Goal: Task Accomplishment & Management: Manage account settings

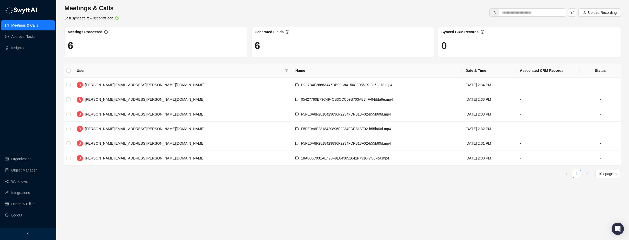
click at [251, 14] on div "Meetings & Calls Last synced a few seconds ago Upload Recording" at bounding box center [343, 12] width 560 height 17
click at [25, 182] on link "Workflows" at bounding box center [19, 182] width 16 height 10
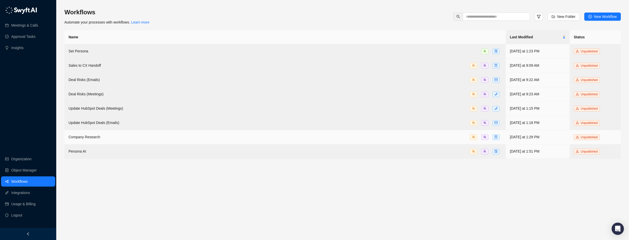
click at [98, 135] on div "Company Research" at bounding box center [285, 137] width 433 height 6
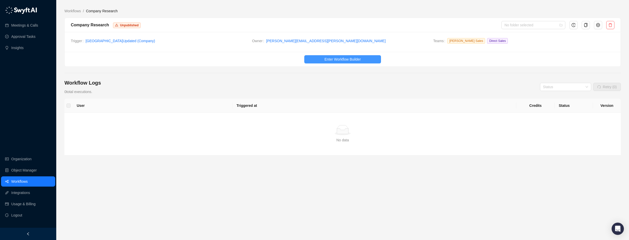
click at [347, 60] on span "Enter Workflow Builder" at bounding box center [343, 60] width 36 height 6
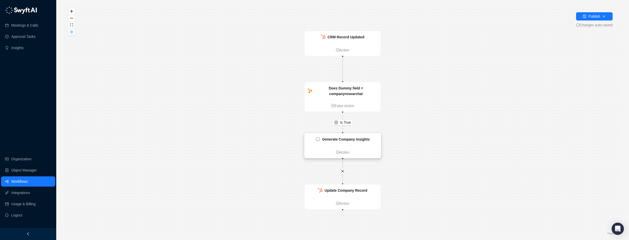
click at [355, 141] on strong "Generate Company Insights" at bounding box center [346, 139] width 48 height 4
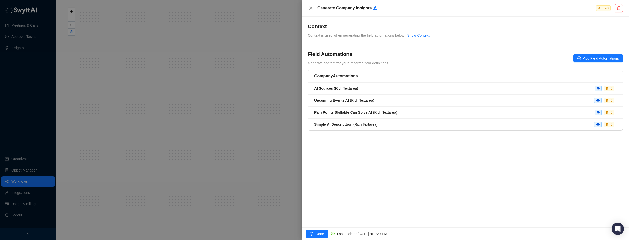
click at [416, 182] on div "**********" at bounding box center [465, 122] width 327 height 211
click at [318, 234] on span "Done" at bounding box center [320, 234] width 8 height 6
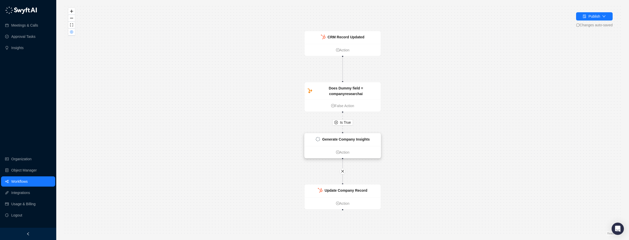
click at [348, 139] on strong "Generate Company Insights" at bounding box center [346, 139] width 48 height 4
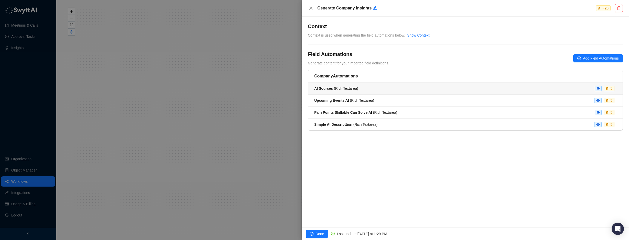
click at [382, 92] on li "AI Sources ( Rich Textarea ) 5" at bounding box center [465, 89] width 315 height 12
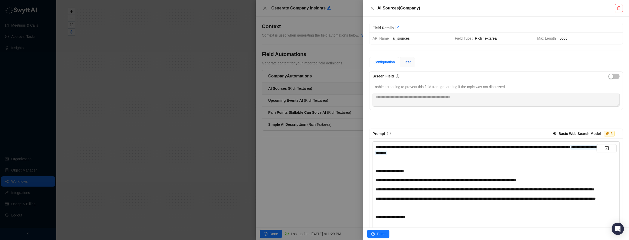
click at [410, 62] on span "Test" at bounding box center [407, 62] width 7 height 4
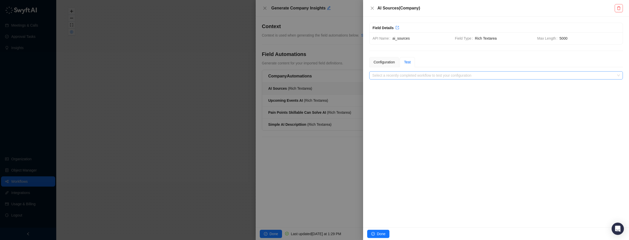
click at [394, 77] on input "search" at bounding box center [494, 76] width 245 height 8
click at [412, 76] on input "search" at bounding box center [494, 76] width 245 height 8
click at [428, 117] on div "**********" at bounding box center [496, 122] width 266 height 211
click at [386, 61] on div "Configuration" at bounding box center [384, 62] width 21 height 6
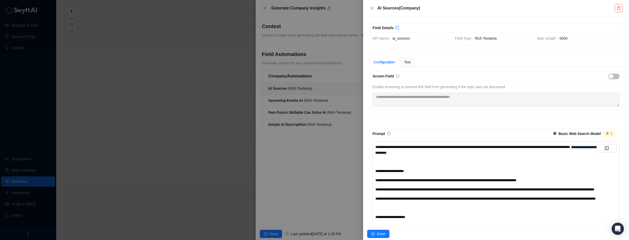
click at [494, 151] on div "**********" at bounding box center [486, 149] width 221 height 11
click at [457, 154] on div "**********" at bounding box center [486, 149] width 221 height 11
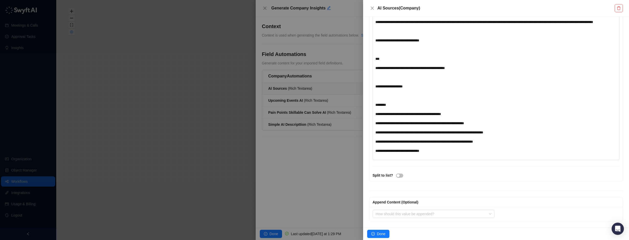
scroll to position [230, 0]
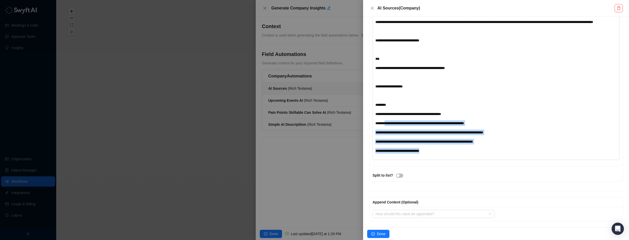
drag, startPoint x: 385, startPoint y: 119, endPoint x: 467, endPoint y: 147, distance: 85.8
click at [448, 159] on div "**********" at bounding box center [496, 44] width 247 height 232
click at [483, 132] on span "**********" at bounding box center [430, 133] width 108 height 4
drag, startPoint x: 400, startPoint y: 114, endPoint x: 457, endPoint y: 144, distance: 64.7
click at [456, 148] on div "**********" at bounding box center [486, 42] width 221 height 223
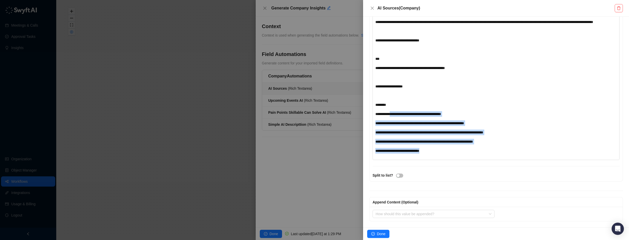
click at [540, 108] on div "**********" at bounding box center [486, 42] width 221 height 223
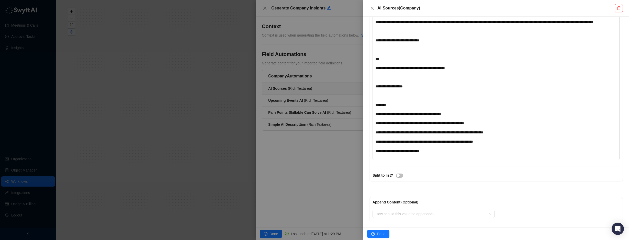
click at [432, 150] on div "**********" at bounding box center [486, 151] width 221 height 6
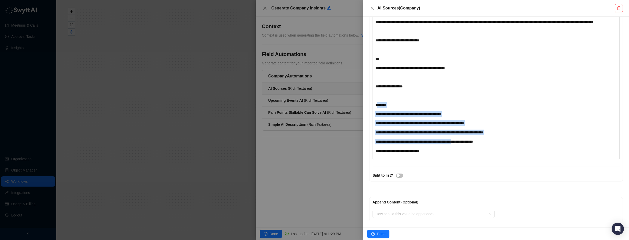
drag, startPoint x: 377, startPoint y: 103, endPoint x: 468, endPoint y: 142, distance: 99.1
click at [468, 142] on div "**********" at bounding box center [486, 42] width 221 height 223
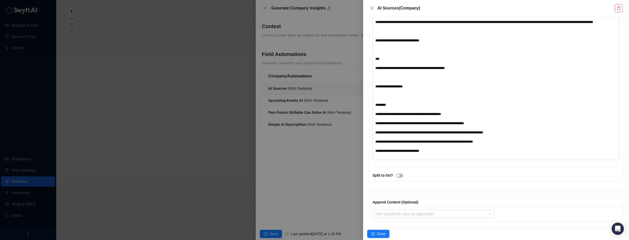
click at [470, 152] on div "**********" at bounding box center [486, 151] width 221 height 6
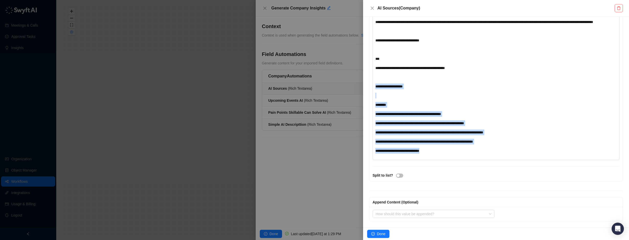
drag, startPoint x: 439, startPoint y: 151, endPoint x: 370, endPoint y: 84, distance: 95.9
click at [370, 84] on div "**********" at bounding box center [496, 53] width 253 height 257
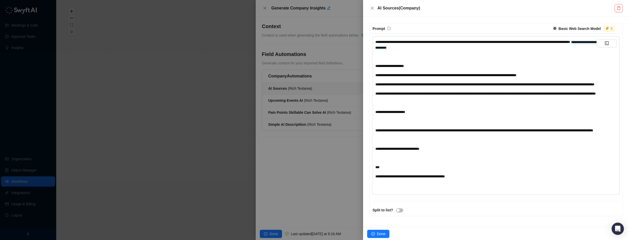
scroll to position [106, 0]
click at [381, 232] on span "Done" at bounding box center [381, 234] width 8 height 6
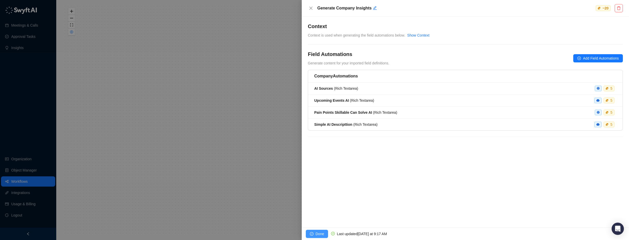
click at [313, 233] on icon "check-circle" at bounding box center [312, 234] width 4 height 4
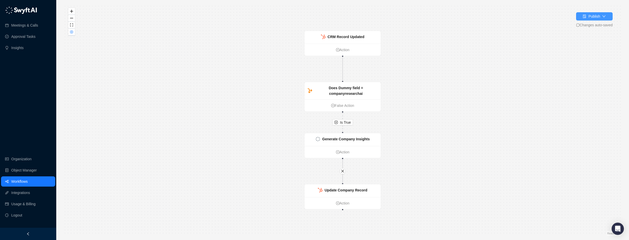
click at [599, 19] on div "Publish" at bounding box center [595, 17] width 12 height 6
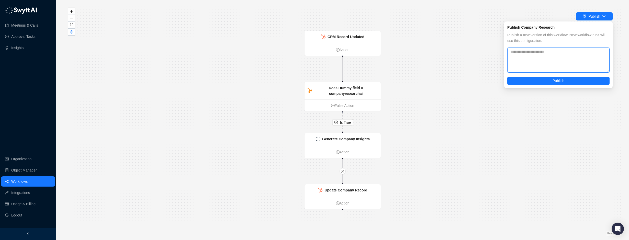
click at [531, 54] on textarea at bounding box center [559, 60] width 102 height 25
type textarea "**********"
drag, startPoint x: 541, startPoint y: 52, endPoint x: 586, endPoint y: 40, distance: 47.1
click at [586, 40] on span "Publish a new version of this workflow. New workflow runs will use this configu…" at bounding box center [559, 37] width 102 height 11
click at [556, 78] on button "Publish" at bounding box center [559, 81] width 102 height 8
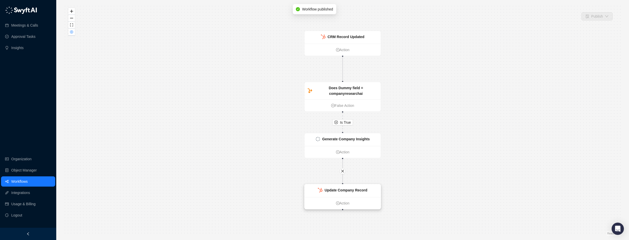
click at [358, 195] on div "Update Company Record" at bounding box center [343, 190] width 76 height 13
click at [345, 191] on strong "Update Company Record" at bounding box center [345, 190] width 43 height 4
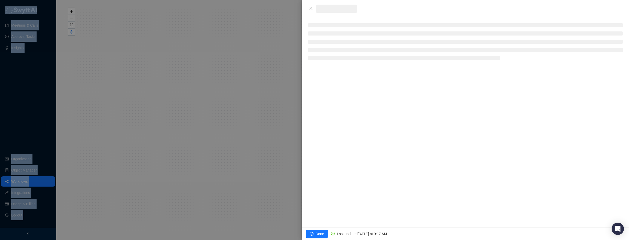
click at [345, 191] on div at bounding box center [314, 120] width 629 height 240
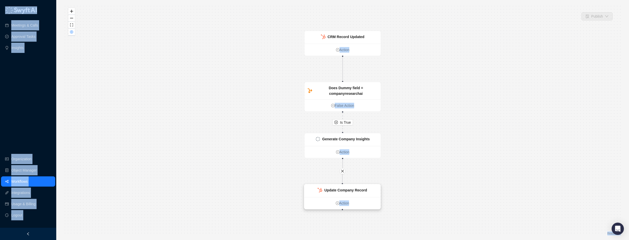
click at [345, 191] on strong "Update Company Record" at bounding box center [345, 190] width 43 height 4
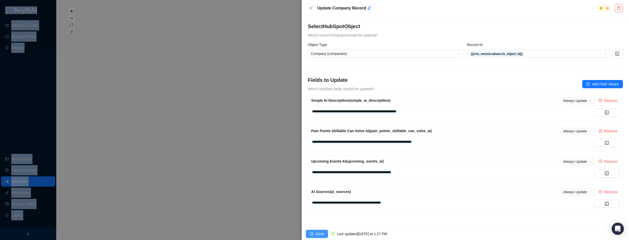
click at [313, 233] on icon "check-circle" at bounding box center [312, 234] width 4 height 4
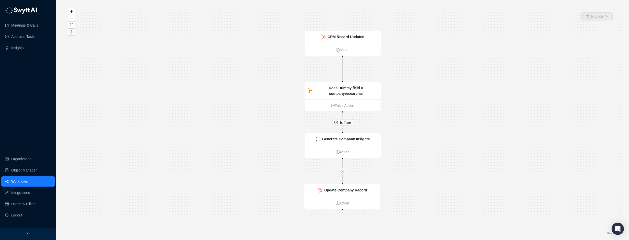
click at [162, 120] on div "Is True CRM Record Updated Action Does Dummy field = companyresearchai False Ac…" at bounding box center [342, 120] width 557 height 232
click at [350, 44] on ul "Action" at bounding box center [343, 50] width 76 height 12
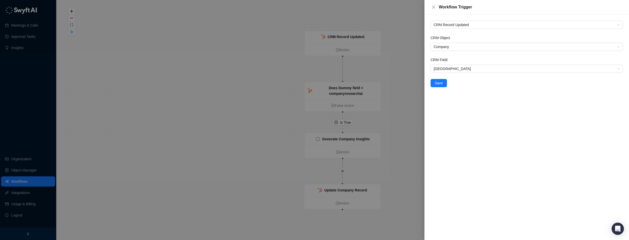
click at [340, 93] on div at bounding box center [314, 120] width 629 height 240
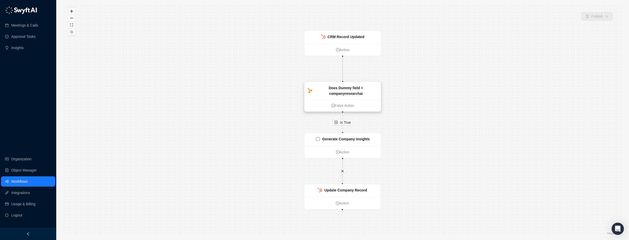
click at [346, 94] on strong "Does Dummy field = companyresearchai" at bounding box center [346, 91] width 34 height 10
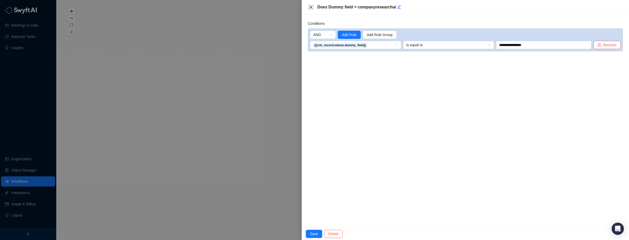
click at [312, 7] on icon "close" at bounding box center [311, 7] width 4 height 4
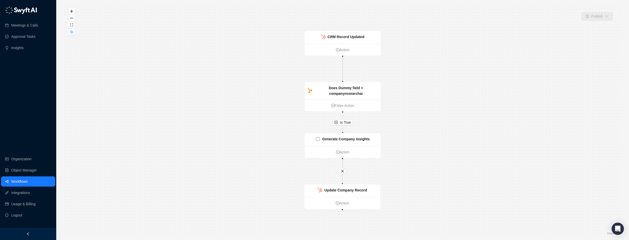
click at [234, 67] on div "Is True CRM Record Updated Action Does Dummy field = companyresearchai False Ac…" at bounding box center [342, 120] width 557 height 232
click at [19, 185] on link "Workflows" at bounding box center [19, 182] width 16 height 10
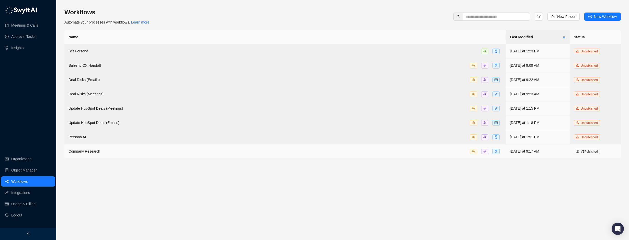
click at [185, 149] on div "Company Research" at bounding box center [285, 152] width 433 height 6
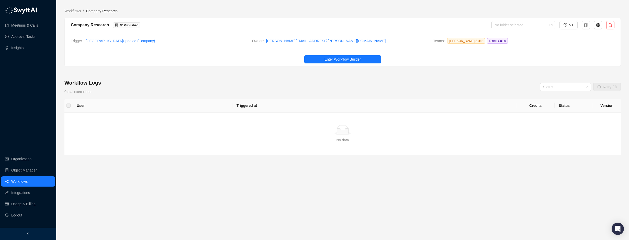
click at [173, 80] on div "Workflow Logs 0 total executions. Status Retry (0)" at bounding box center [342, 86] width 557 height 15
click at [230, 43] on span "Dummy Field Updated ( Company )" at bounding box center [167, 41] width 162 height 6
click at [349, 61] on span "Enter Workflow Builder" at bounding box center [343, 60] width 36 height 6
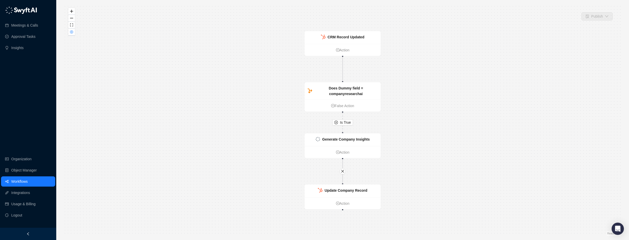
drag, startPoint x: 245, startPoint y: 73, endPoint x: 115, endPoint y: 48, distance: 132.6
click at [245, 73] on div "Is True CRM Record Updated Action Does Dummy field = companyresearchai False Ac…" at bounding box center [342, 120] width 557 height 232
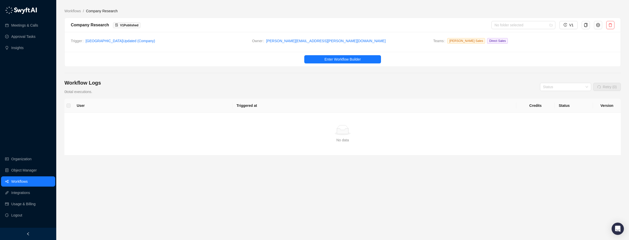
click at [329, 81] on div "Workflow Logs 0 total executions. Status Retry (0)" at bounding box center [342, 86] width 557 height 15
click at [330, 58] on span "Enter Workflow Builder" at bounding box center [343, 60] width 36 height 6
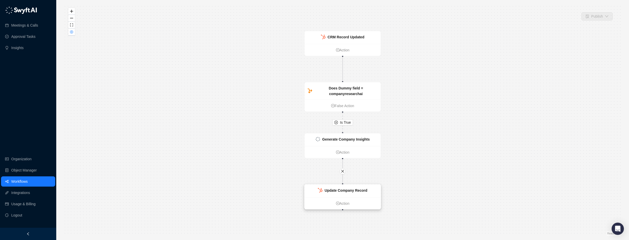
click at [338, 193] on strong "Update Company Record" at bounding box center [346, 191] width 43 height 4
click at [339, 190] on strong "Update Company Record" at bounding box center [346, 192] width 43 height 4
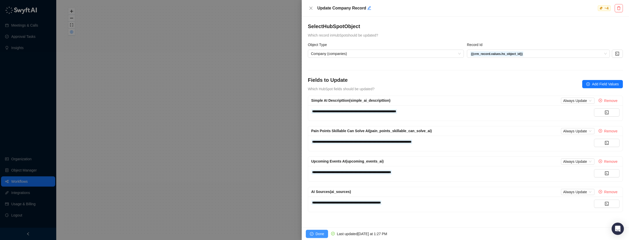
click at [321, 235] on span "Done" at bounding box center [320, 234] width 8 height 6
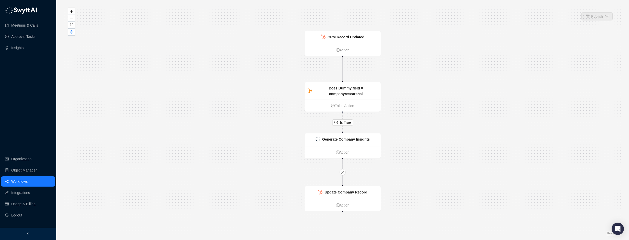
drag, startPoint x: 220, startPoint y: 161, endPoint x: 183, endPoint y: 157, distance: 37.1
click at [219, 161] on div "Is True CRM Record Updated Action Does Dummy field = companyresearchai False Ac…" at bounding box center [342, 120] width 557 height 232
click at [13, 181] on link "Workflows" at bounding box center [19, 182] width 16 height 10
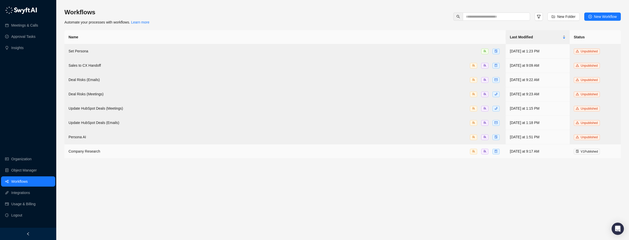
click at [83, 149] on div "Company Research" at bounding box center [85, 152] width 32 height 6
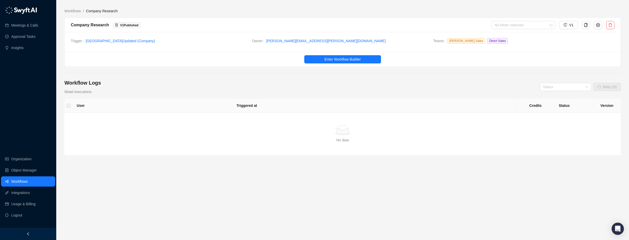
click at [239, 73] on main "Workflows / Company Research Company Research V 1 Published No folder selected …" at bounding box center [342, 122] width 557 height 228
click at [613, 229] on div "Open Intercom Messenger" at bounding box center [618, 229] width 14 height 14
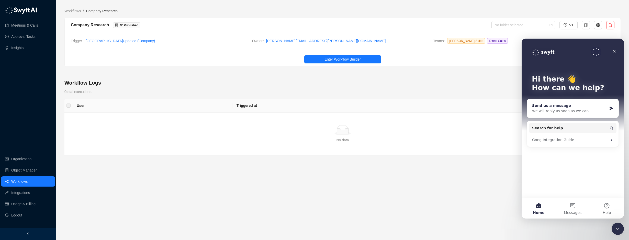
click at [568, 105] on div "Send us a message" at bounding box center [569, 105] width 75 height 5
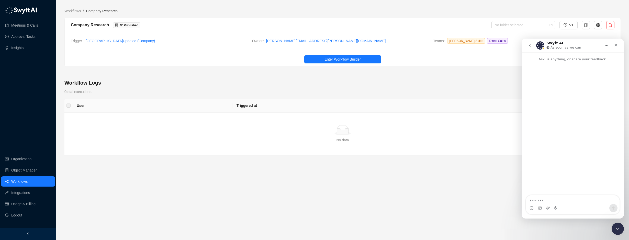
click at [554, 196] on textarea "Message…" at bounding box center [573, 199] width 94 height 9
drag, startPoint x: 597, startPoint y: 201, endPoint x: 593, endPoint y: 201, distance: 3.3
click at [593, 201] on textarea "**********" at bounding box center [573, 197] width 94 height 14
type textarea "**********"
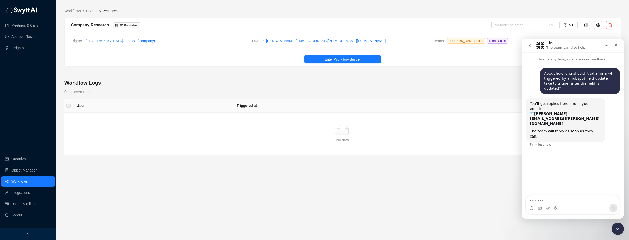
click at [188, 172] on div "User Triggered at Credits Status Version Simple Empty No data" at bounding box center [342, 146] width 557 height 95
click at [128, 78] on main "Workflows / Company Research Company Research V 1 Published No folder selected …" at bounding box center [342, 122] width 557 height 228
click at [167, 14] on main "Workflows / Company Research Company Research V 1 Published No folder selected …" at bounding box center [342, 122] width 557 height 228
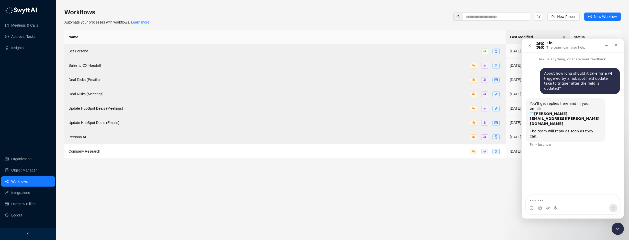
click at [477, 201] on main "Workflows Automate your processes with workflows. Learn more New Folder New Wor…" at bounding box center [342, 122] width 557 height 228
click at [614, 227] on icon "Close Intercom Messenger" at bounding box center [617, 228] width 6 height 6
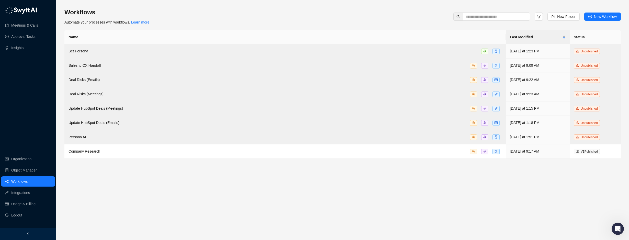
click at [532, 168] on main "Workflows Automate your processes with workflows. Learn more New Folder New Wor…" at bounding box center [342, 122] width 557 height 228
click at [78, 152] on td "Company Research" at bounding box center [285, 152] width 442 height 14
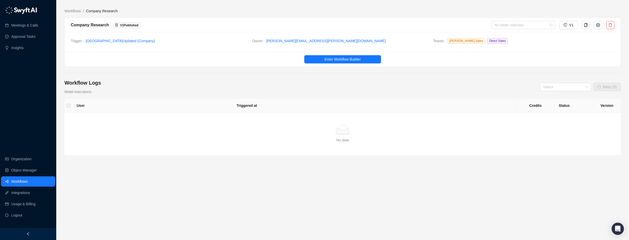
click at [288, 131] on div "Simple Empty" at bounding box center [343, 130] width 544 height 10
click at [610, 228] on main "Workflows / Company Research Company Research V 1 Published No folder selected …" at bounding box center [342, 122] width 557 height 228
click at [613, 228] on div "Open Intercom Messenger" at bounding box center [618, 229] width 14 height 14
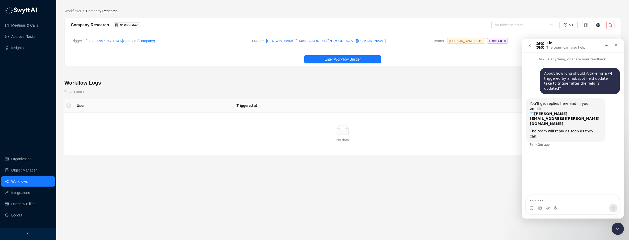
click at [295, 170] on div "User Triggered at Credits Status Version Simple Empty No data" at bounding box center [342, 146] width 557 height 95
click at [421, 188] on div "User Triggered at Credits Status Version Simple Empty No data" at bounding box center [342, 146] width 557 height 95
click at [18, 191] on link "Integrations" at bounding box center [20, 193] width 19 height 10
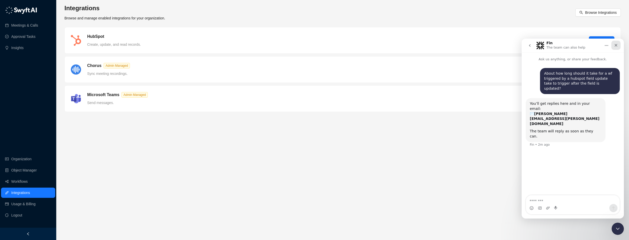
click at [618, 45] on div "Close" at bounding box center [616, 45] width 9 height 9
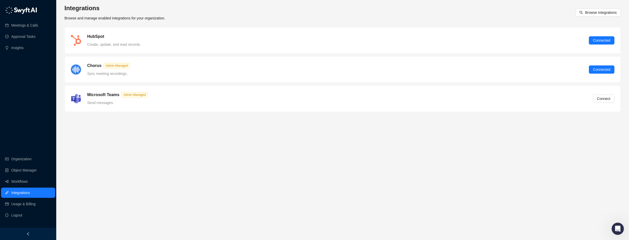
click at [186, 33] on div "HubSpot Create, update, and read records. Connected" at bounding box center [343, 40] width 556 height 26
click at [96, 38] on h5 "HubSpot" at bounding box center [95, 37] width 17 height 6
click at [95, 39] on h5 "HubSpot" at bounding box center [95, 37] width 17 height 6
click at [13, 191] on link "Integrations" at bounding box center [20, 193] width 19 height 10
click at [27, 194] on link "Integrations" at bounding box center [20, 193] width 19 height 10
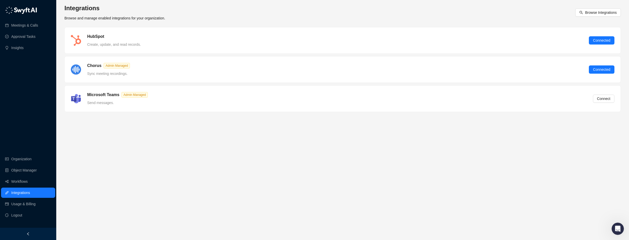
click at [27, 194] on link "Integrations" at bounding box center [20, 193] width 19 height 10
click at [17, 181] on link "Workflows" at bounding box center [19, 182] width 16 height 10
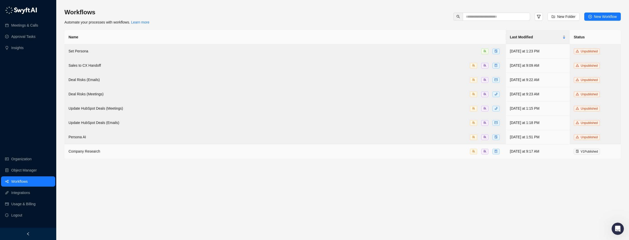
click at [320, 151] on div "Company Research" at bounding box center [285, 152] width 433 height 6
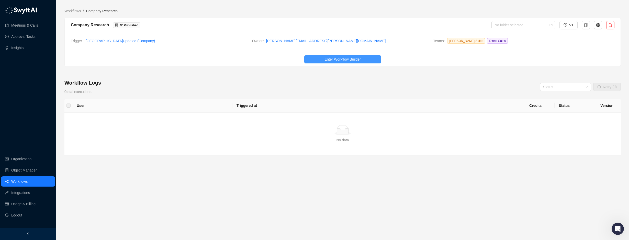
click at [344, 63] on button "Enter Workflow Builder" at bounding box center [342, 59] width 77 height 8
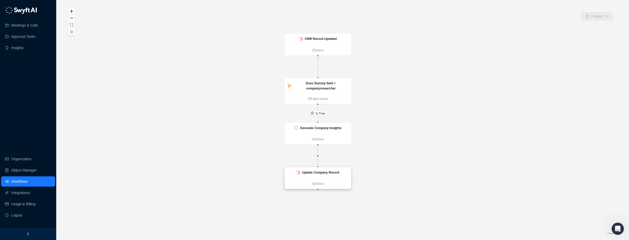
click at [320, 169] on div "Update Company Record" at bounding box center [318, 172] width 66 height 11
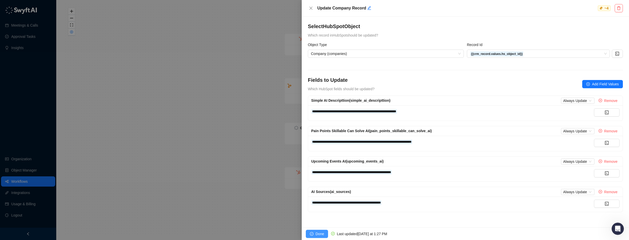
click at [315, 232] on button "Done" at bounding box center [317, 234] width 22 height 8
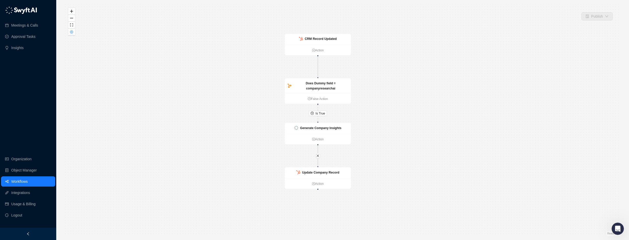
click at [218, 141] on div "Is True CRM Record Updated Action Does Dummy field = companyresearchai False Ac…" at bounding box center [342, 120] width 557 height 232
click at [28, 182] on link "Workflows" at bounding box center [19, 182] width 16 height 10
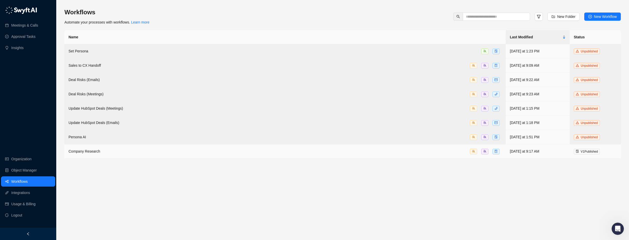
click at [179, 146] on td "Company Research" at bounding box center [285, 152] width 442 height 14
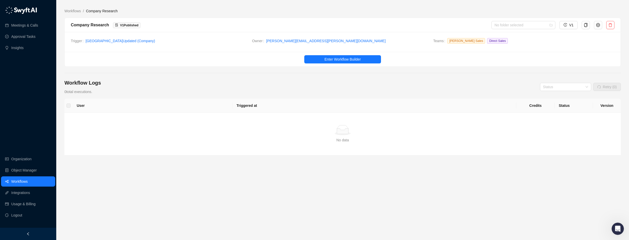
click at [212, 83] on div "Workflow Logs 0 total executions. Status Retry (0)" at bounding box center [342, 86] width 557 height 15
click at [70, 106] on label at bounding box center [69, 106] width 4 height 6
click at [487, 38] on span "Direct Sales" at bounding box center [497, 41] width 21 height 6
click at [487, 42] on span "Direct Sales" at bounding box center [497, 41] width 21 height 6
click at [600, 24] on icon "setting" at bounding box center [598, 25] width 4 height 4
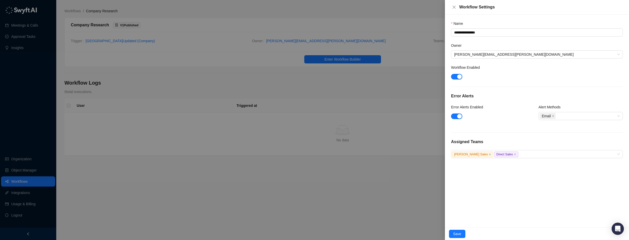
click at [529, 150] on div "Assigned Teams Channell Sales Direct Sales" at bounding box center [537, 148] width 172 height 19
click at [519, 155] on div "[PERSON_NAME] Sales Direct Sales" at bounding box center [534, 154] width 164 height 6
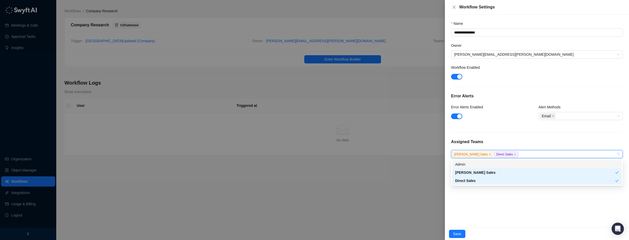
click at [466, 162] on div "Admin" at bounding box center [537, 165] width 164 height 6
click at [467, 164] on div "Admin" at bounding box center [535, 165] width 160 height 6
click at [534, 209] on div "**********" at bounding box center [537, 121] width 184 height 213
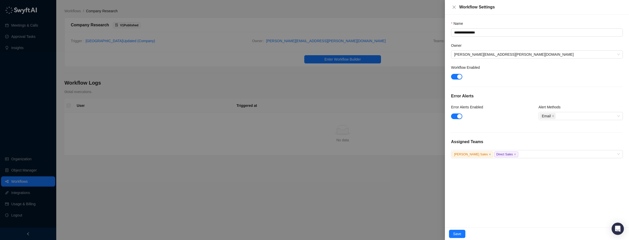
click at [495, 71] on div "Workflow Enabled" at bounding box center [537, 69] width 172 height 8
click at [455, 5] on icon "close" at bounding box center [454, 7] width 4 height 4
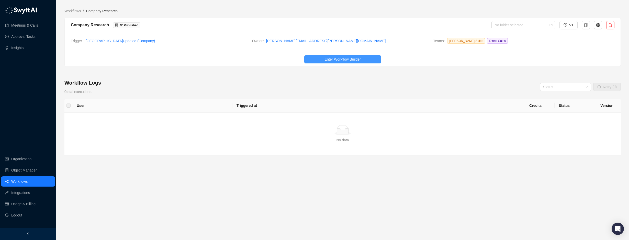
click at [355, 58] on span "Enter Workflow Builder" at bounding box center [343, 60] width 36 height 6
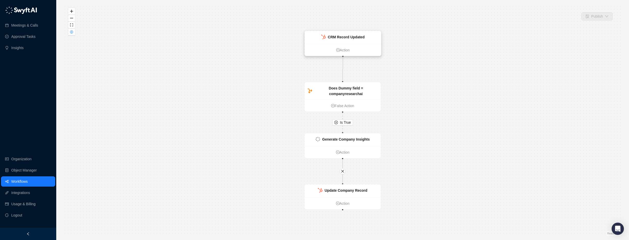
click at [354, 38] on strong "CRM Record Updated" at bounding box center [346, 37] width 37 height 4
click at [358, 43] on div "CRM Record Updated" at bounding box center [343, 37] width 76 height 13
click at [347, 39] on strong "CRM Record Updated" at bounding box center [346, 37] width 37 height 4
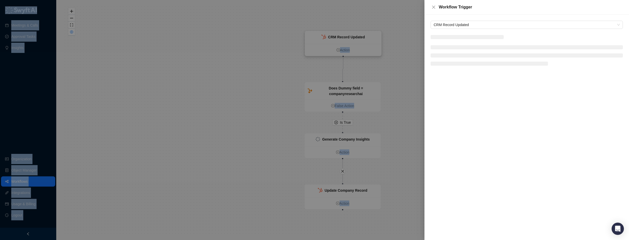
click at [347, 39] on div at bounding box center [314, 120] width 629 height 240
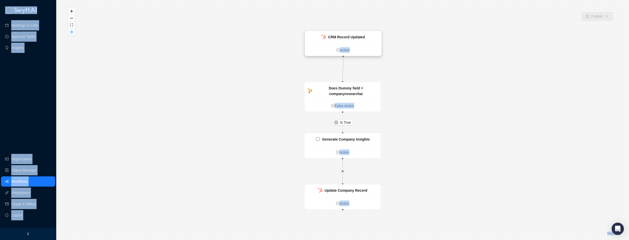
click at [345, 38] on strong "CRM Record Updated" at bounding box center [346, 37] width 37 height 4
click at [342, 39] on strong "CRM Record Updated" at bounding box center [346, 37] width 37 height 4
click at [320, 34] on div "CRM Record Updated" at bounding box center [343, 37] width 76 height 13
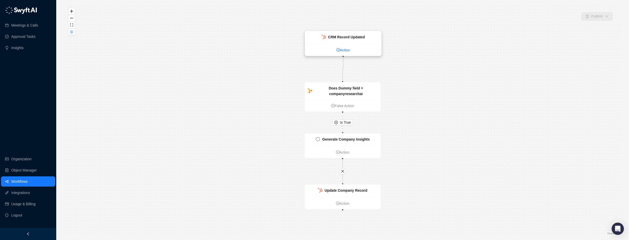
click at [338, 50] on icon "plus-circle" at bounding box center [339, 50] width 4 height 4
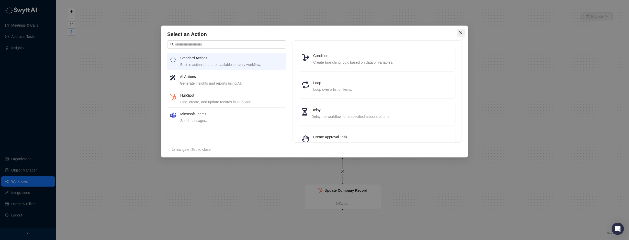
click at [457, 31] on span "Close" at bounding box center [461, 33] width 8 height 4
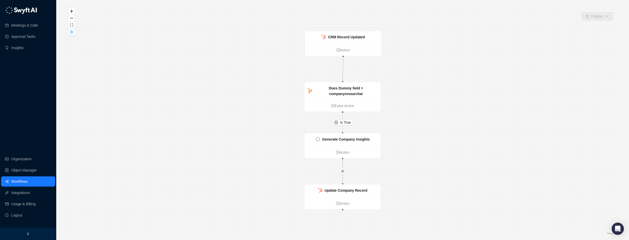
click at [461, 31] on body "**********" at bounding box center [314, 139] width 629 height 279
click at [331, 38] on strong "CRM Record Updated" at bounding box center [346, 37] width 37 height 4
click at [334, 33] on div "CRM Record Updated" at bounding box center [343, 37] width 76 height 13
click at [335, 33] on div "CRM Record Updated" at bounding box center [343, 37] width 76 height 13
click at [330, 32] on div "CRM Record Updated" at bounding box center [344, 37] width 76 height 13
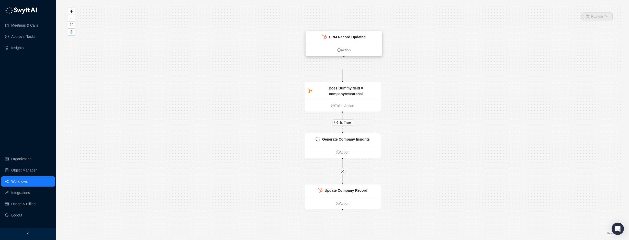
click at [328, 36] on div "CRM Record Updated" at bounding box center [343, 37] width 43 height 6
click at [312, 37] on div "CRM Record Updated" at bounding box center [344, 37] width 76 height 13
click at [344, 93] on strong "Does Dummy field = companyresearchai" at bounding box center [346, 91] width 34 height 10
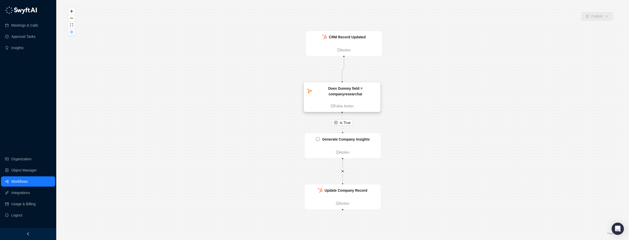
click at [344, 92] on strong "Does Dummy field = companyresearchai" at bounding box center [345, 91] width 34 height 10
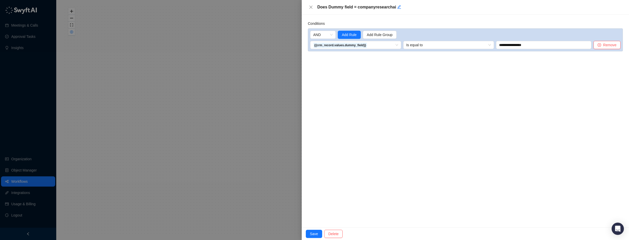
click at [211, 48] on div at bounding box center [314, 120] width 629 height 240
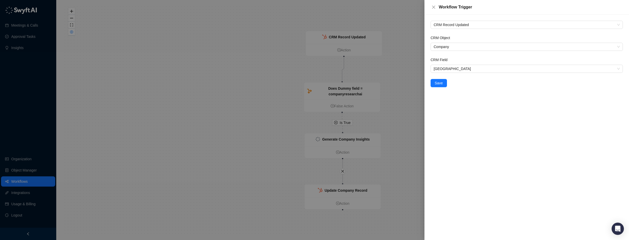
drag, startPoint x: 201, startPoint y: 79, endPoint x: 254, endPoint y: 78, distance: 52.5
click at [201, 79] on div at bounding box center [314, 120] width 629 height 240
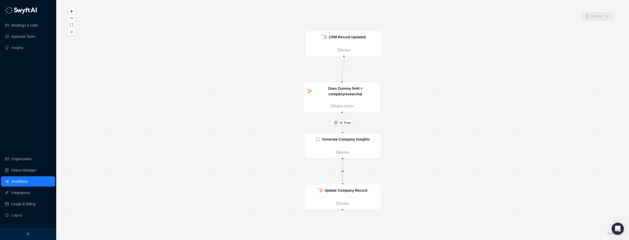
click at [460, 99] on div "Is True CRM Record Updated Action Does Dummy field = companyresearchai False Ac…" at bounding box center [342, 120] width 557 height 232
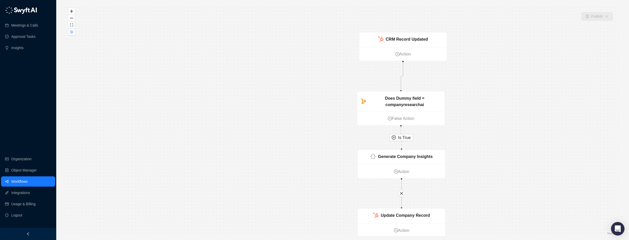
click at [616, 231] on icon "Open Intercom Messenger" at bounding box center [618, 229] width 7 height 7
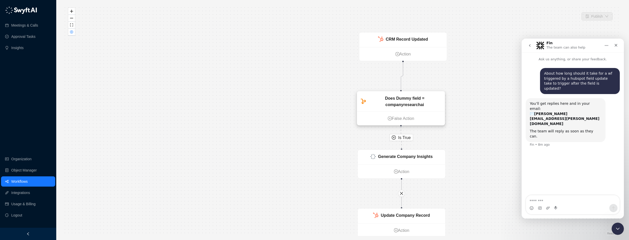
click at [406, 107] on strong "Does Dummy field = companyresearchai" at bounding box center [404, 101] width 39 height 11
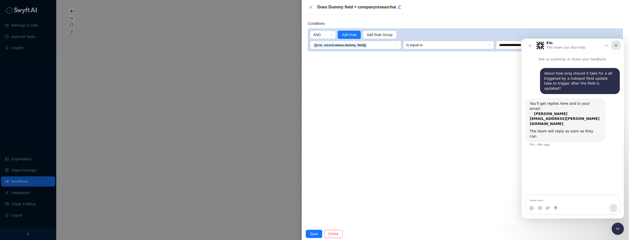
click at [620, 47] on div "Close" at bounding box center [616, 45] width 9 height 9
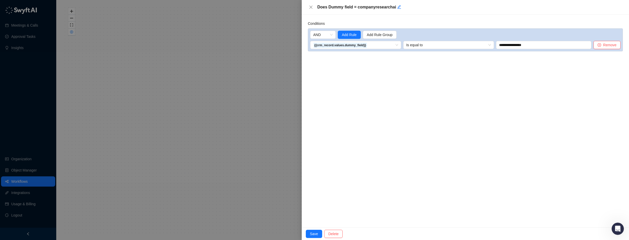
click at [288, 82] on div at bounding box center [314, 120] width 629 height 240
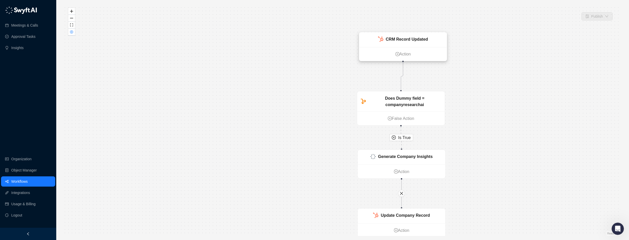
click at [423, 44] on div "CRM Record Updated" at bounding box center [402, 39] width 87 height 15
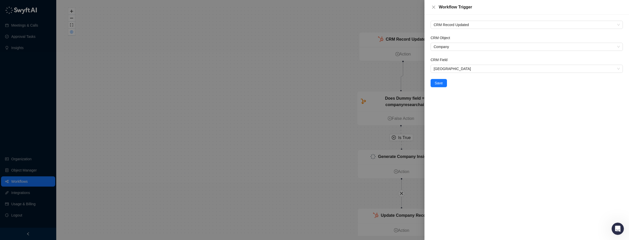
click at [285, 52] on div at bounding box center [314, 120] width 629 height 240
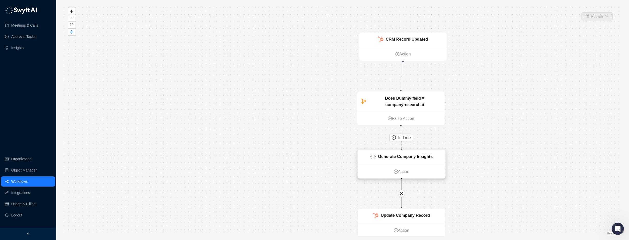
click at [400, 160] on div "Generate Company Insights" at bounding box center [405, 156] width 55 height 6
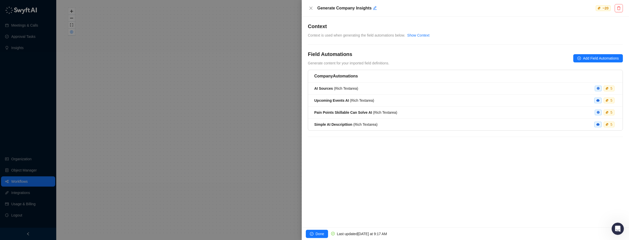
drag, startPoint x: 173, startPoint y: 133, endPoint x: 183, endPoint y: 131, distance: 9.5
click at [174, 133] on div at bounding box center [314, 120] width 629 height 240
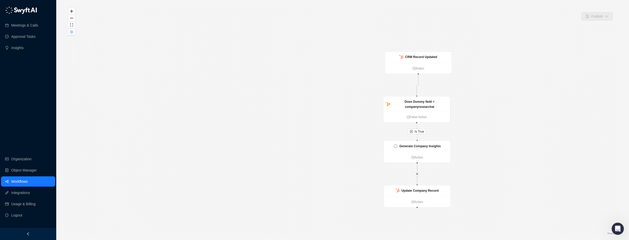
click at [252, 98] on div "Is True CRM Record Updated Action Does Dummy field = companyresearchai False Ac…" at bounding box center [342, 120] width 557 height 232
click at [21, 184] on link "Workflows" at bounding box center [19, 182] width 16 height 10
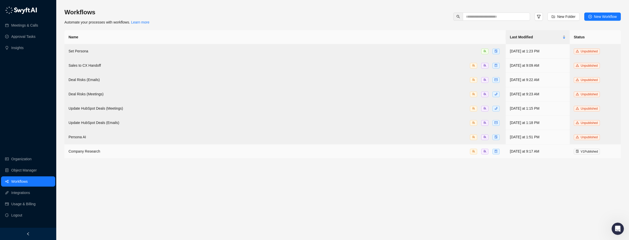
click at [300, 149] on div "Company Research" at bounding box center [285, 152] width 433 height 6
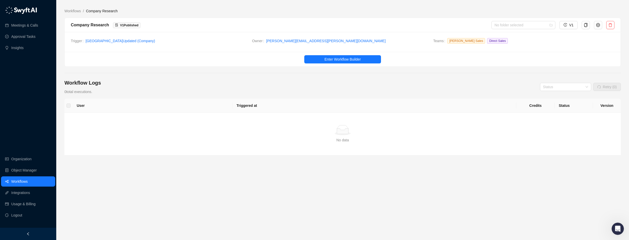
click at [206, 83] on div "Workflow Logs 0 total executions. Status Retry (0)" at bounding box center [342, 86] width 557 height 15
click at [266, 197] on main "Workflows / Company Research Company Research V 1 Published No folder selected …" at bounding box center [342, 122] width 557 height 228
click at [498, 43] on span "[PERSON_NAME] Sales Direct Sales" at bounding box center [530, 42] width 167 height 8
click at [495, 40] on span "[PERSON_NAME] Sales Direct Sales" at bounding box center [530, 42] width 167 height 8
click at [598, 27] on button "button" at bounding box center [598, 25] width 8 height 8
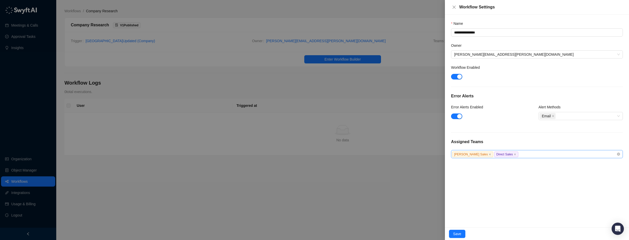
click at [567, 154] on div "[PERSON_NAME] Sales Direct Sales" at bounding box center [534, 154] width 164 height 6
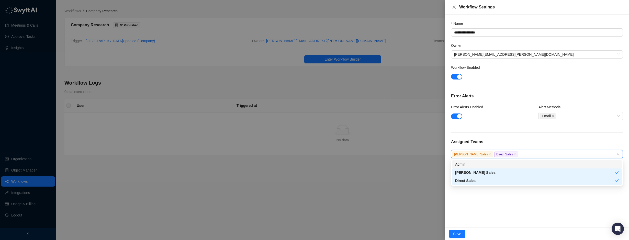
click at [479, 165] on div "Admin" at bounding box center [537, 165] width 164 height 6
click at [491, 227] on div "**********" at bounding box center [537, 121] width 184 height 213
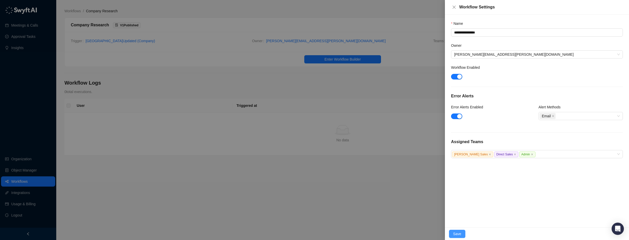
click at [449, 235] on button "Save" at bounding box center [457, 234] width 16 height 8
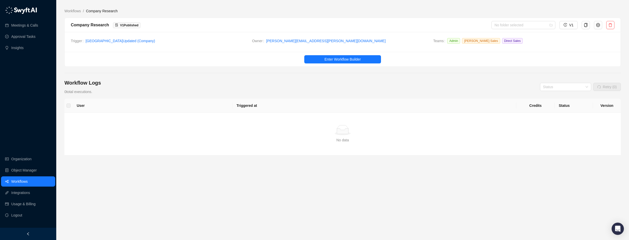
click at [223, 81] on div "Workflow Logs 0 total executions. Status Retry (0)" at bounding box center [342, 86] width 557 height 15
click at [354, 58] on span "Enter Workflow Builder" at bounding box center [343, 60] width 36 height 6
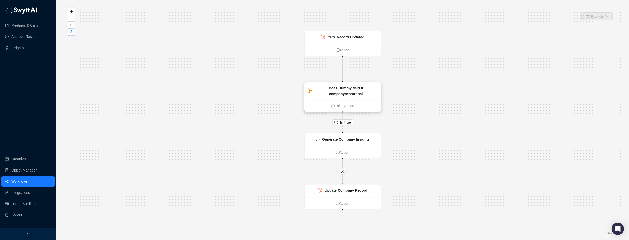
click at [342, 90] on strong "Does Dummy field = companyresearchai" at bounding box center [346, 91] width 34 height 10
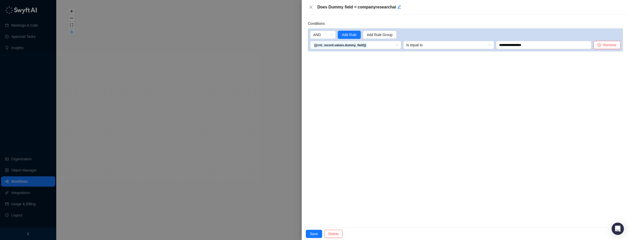
drag, startPoint x: 249, startPoint y: 62, endPoint x: 252, endPoint y: 70, distance: 8.8
click at [249, 62] on div at bounding box center [314, 120] width 629 height 240
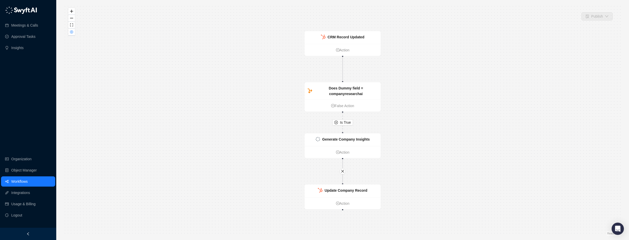
click at [262, 135] on div "Is True CRM Record Updated Action Does Dummy field = companyresearchai False Ac…" at bounding box center [342, 120] width 557 height 232
click at [25, 181] on link "Workflows" at bounding box center [19, 182] width 16 height 10
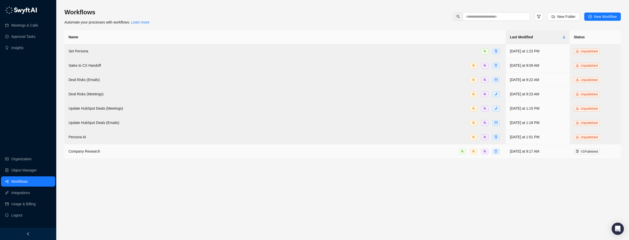
click at [98, 149] on span "Company Research" at bounding box center [85, 151] width 32 height 4
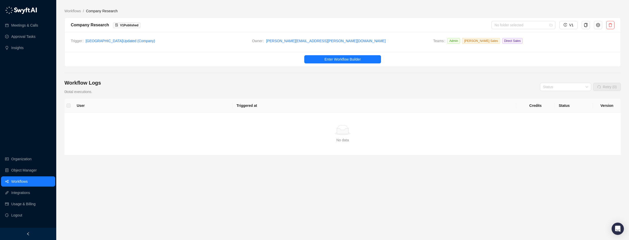
click at [257, 81] on div "Workflow Logs 0 total executions. Status Retry (0)" at bounding box center [342, 86] width 557 height 15
click at [270, 90] on div "Workflow Logs 0 total executions. Status Retry (0)" at bounding box center [342, 86] width 557 height 15
click at [231, 75] on main "Workflows / Company Research Company Research V 1 Published No folder selected …" at bounding box center [342, 122] width 557 height 228
click at [234, 13] on ol "Workflows / Company Research" at bounding box center [342, 11] width 557 height 6
click at [242, 80] on div "Workflow Logs 0 total executions. Status Retry (0)" at bounding box center [342, 86] width 557 height 15
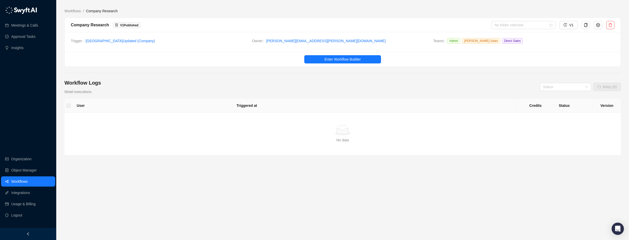
click at [23, 179] on link "Workflows" at bounding box center [19, 182] width 16 height 10
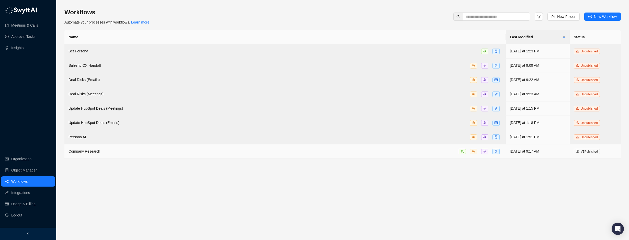
click at [595, 150] on span "V 1 Published" at bounding box center [589, 152] width 17 height 4
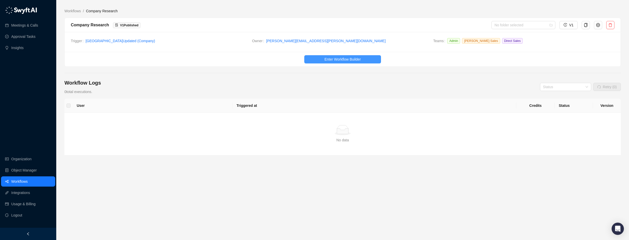
click at [365, 57] on button "Enter Workflow Builder" at bounding box center [342, 59] width 77 height 8
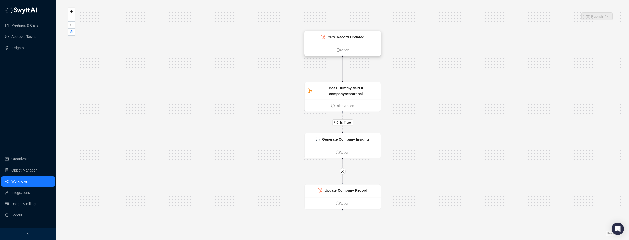
click at [361, 40] on div "CRM Record Updated" at bounding box center [343, 37] width 76 height 13
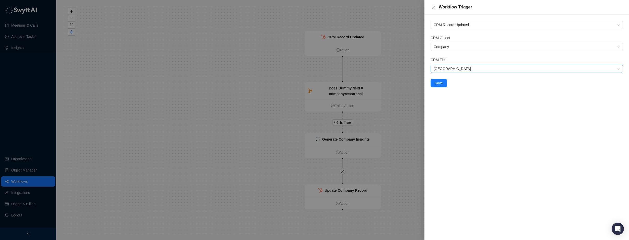
click at [460, 67] on span "[GEOGRAPHIC_DATA]" at bounding box center [527, 69] width 186 height 8
type input "*******"
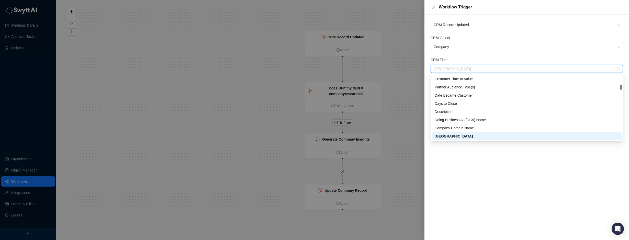
click at [51, 78] on div at bounding box center [314, 120] width 629 height 240
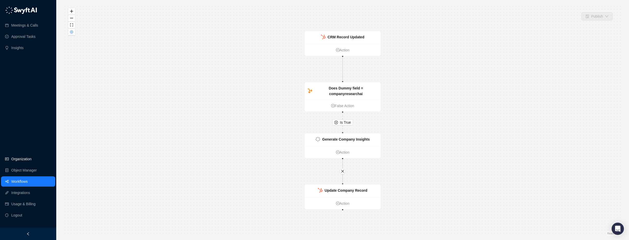
click at [19, 163] on link "Organization" at bounding box center [21, 159] width 20 height 10
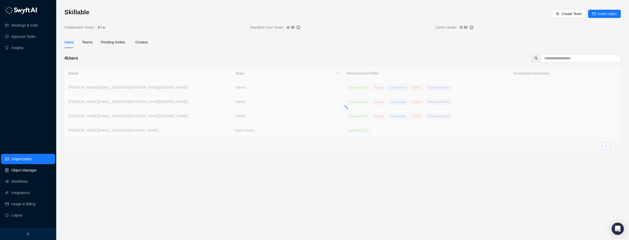
click at [19, 166] on link "Object Manager" at bounding box center [24, 170] width 26 height 10
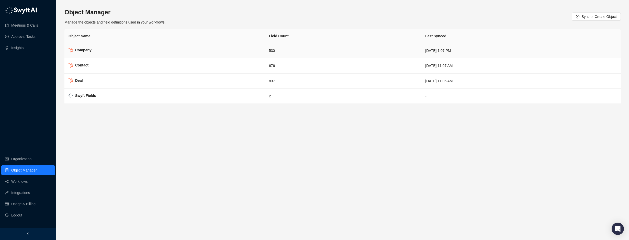
click at [102, 54] on td "Company" at bounding box center [164, 50] width 201 height 15
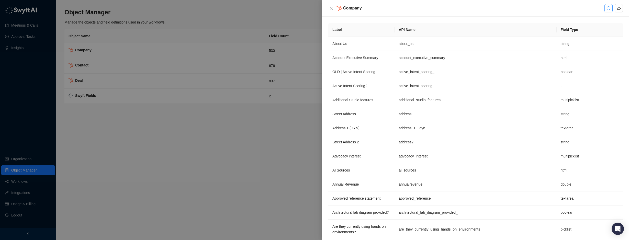
click at [604, 8] on div "Company" at bounding box center [471, 8] width 270 height 6
click at [607, 8] on button "button" at bounding box center [609, 8] width 8 height 8
click at [331, 6] on button "Close" at bounding box center [331, 8] width 6 height 6
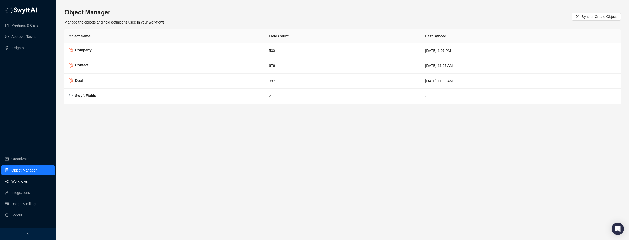
click at [15, 184] on link "Workflows" at bounding box center [19, 182] width 16 height 10
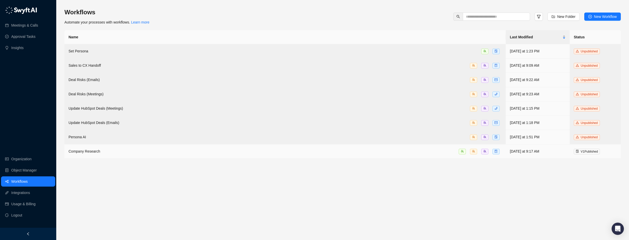
click at [97, 153] on td "Company Research" at bounding box center [285, 152] width 442 height 14
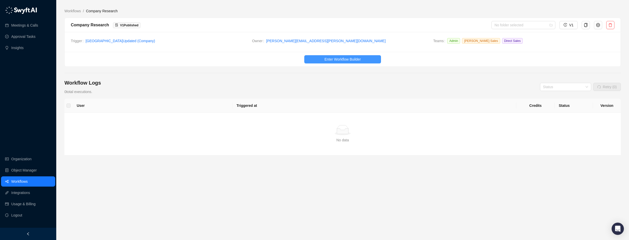
click at [334, 57] on span "Enter Workflow Builder" at bounding box center [343, 60] width 36 height 6
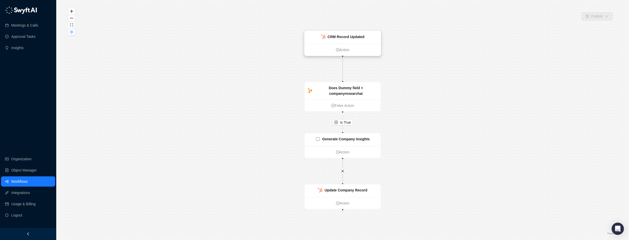
click at [343, 35] on strong "CRM Record Updated" at bounding box center [346, 37] width 37 height 4
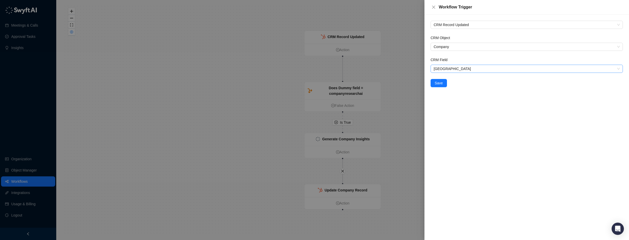
click at [457, 65] on div "CRM Field Dummy Field" at bounding box center [527, 65] width 192 height 16
drag, startPoint x: 457, startPoint y: 65, endPoint x: 457, endPoint y: 68, distance: 2.6
click at [457, 68] on span "Dummy Field" at bounding box center [527, 69] width 186 height 8
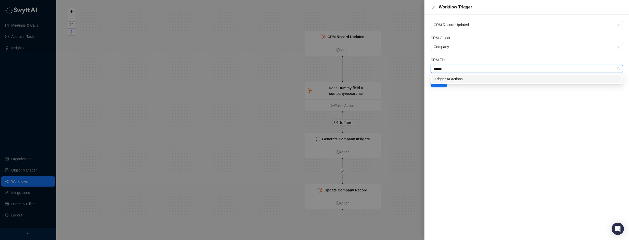
type input "*******"
click at [445, 75] on div "Trigger AI Actions" at bounding box center [527, 79] width 190 height 8
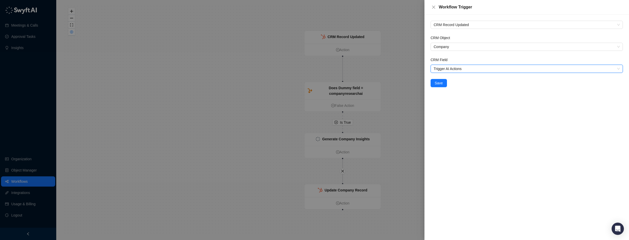
click at [504, 101] on div "CRM Record Updated CRM Object Company CRM Field Trigger AI Actions Trigger AI A…" at bounding box center [527, 128] width 205 height 226
click at [439, 86] on button "Save" at bounding box center [439, 83] width 16 height 8
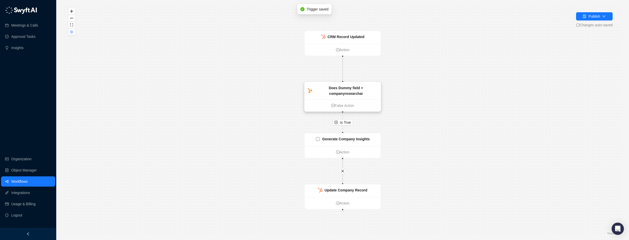
click at [339, 92] on strong "Does Dummy field = companyresearchai" at bounding box center [346, 91] width 34 height 10
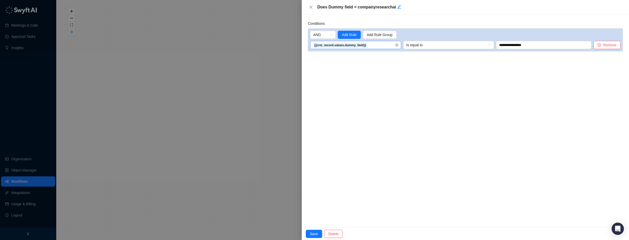
click at [363, 43] on span "{{crm_record.values.dummy_field}}" at bounding box center [340, 45] width 53 height 5
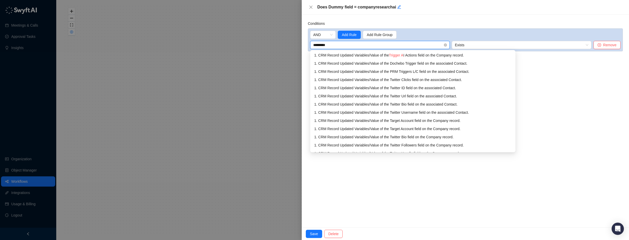
type input "**********"
click at [379, 54] on div "1. CRM Record Updated Variables / Value of the Trigger AI Actions field on the …" at bounding box center [396, 55] width 164 height 6
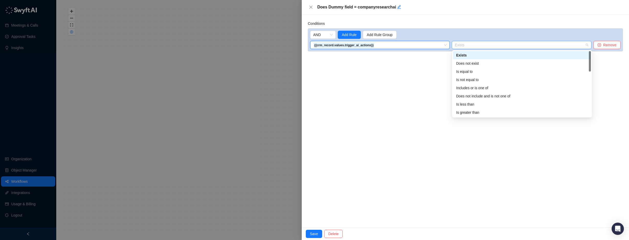
click at [472, 44] on span "Exists" at bounding box center [522, 45] width 134 height 8
click at [472, 72] on div "Is equal to" at bounding box center [522, 72] width 132 height 6
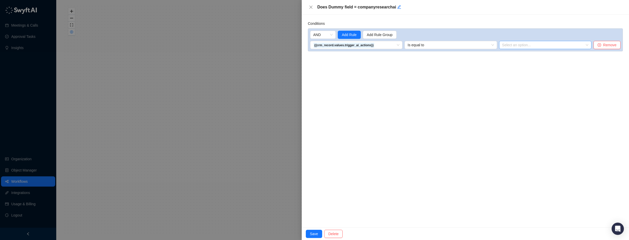
drag, startPoint x: 510, startPoint y: 47, endPoint x: 513, endPoint y: 46, distance: 2.9
click at [512, 47] on input "search" at bounding box center [543, 45] width 83 height 8
click at [513, 56] on div "Account Research" at bounding box center [546, 55] width 84 height 6
drag, startPoint x: 550, startPoint y: 72, endPoint x: 577, endPoint y: 67, distance: 27.1
click at [551, 72] on div "Conditions AND Add Rule Add Rule Group {{crm_record.values.trigger_ai_actions}}…" at bounding box center [465, 121] width 327 height 213
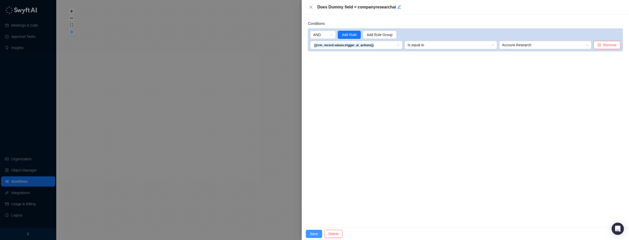
click at [317, 233] on span "Save" at bounding box center [314, 234] width 8 height 6
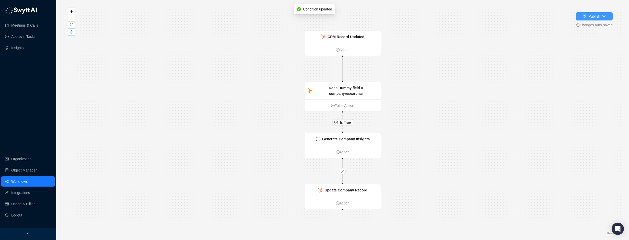
click at [594, 15] on div "Publish" at bounding box center [595, 17] width 12 height 6
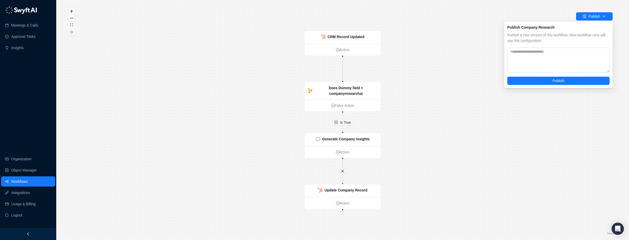
click at [474, 79] on div "Is True CRM Record Updated Action Does Dummy field = companyresearchai False Ac…" at bounding box center [342, 120] width 557 height 232
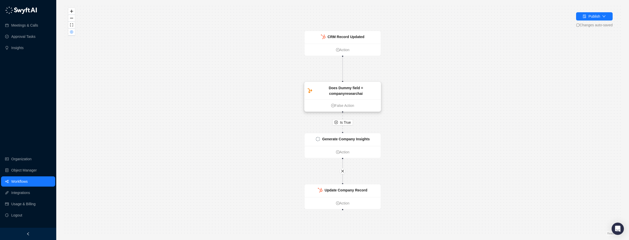
click at [336, 97] on div "Does Dummy field = companyresearchai" at bounding box center [343, 90] width 76 height 17
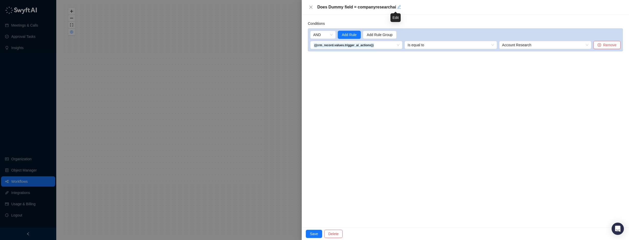
click at [397, 6] on icon "edit" at bounding box center [399, 7] width 4 height 4
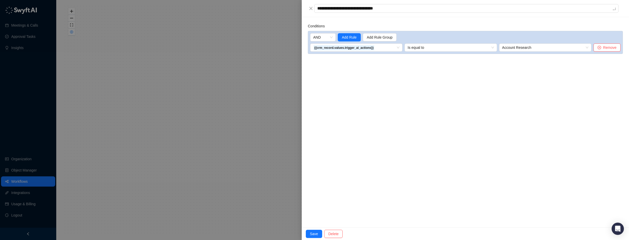
drag, startPoint x: 404, startPoint y: 9, endPoint x: 311, endPoint y: -3, distance: 93.9
click at [311, 0] on html "**********" at bounding box center [314, 139] width 629 height 279
type textarea "*"
type textarea "**"
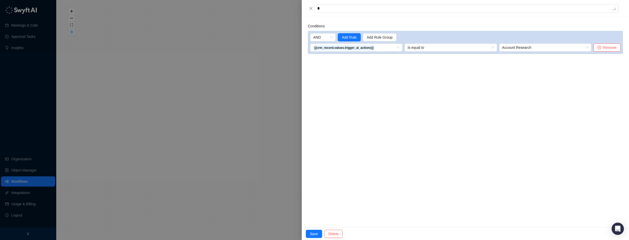
type textarea "**"
type textarea "***"
type textarea "****"
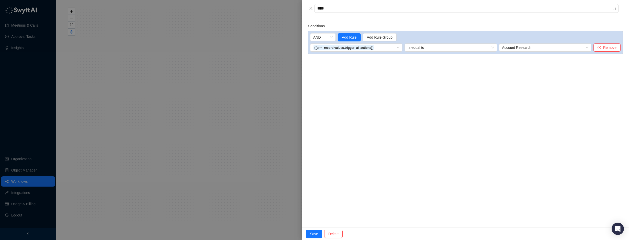
type textarea "***"
type textarea "**"
type textarea "***"
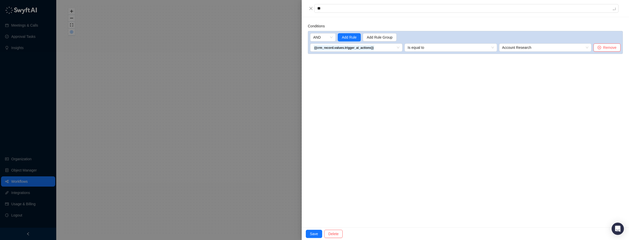
type textarea "***"
type textarea "****"
type textarea "*****"
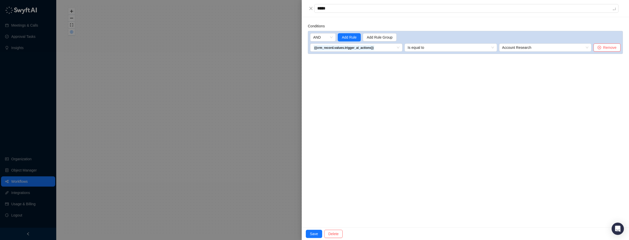
type textarea "******"
type textarea "*******"
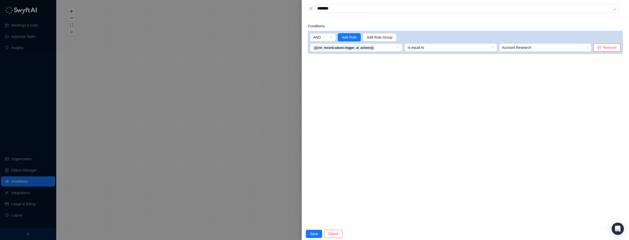
type textarea "*******"
type textarea "*********"
type textarea "**********"
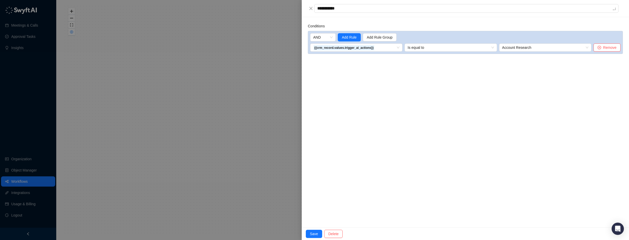
type textarea "**********"
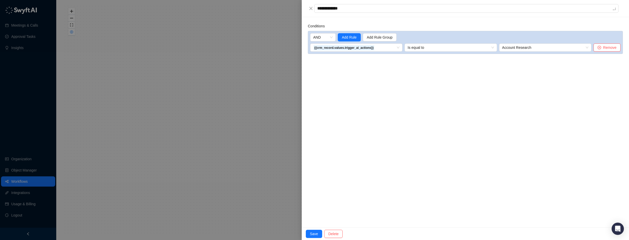
type textarea "**********"
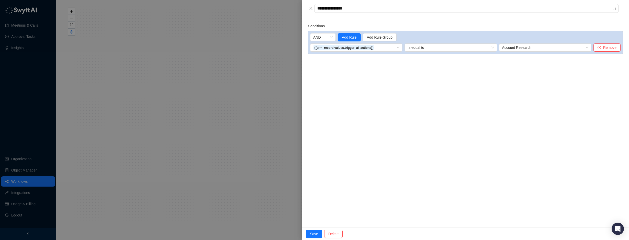
type textarea "**********"
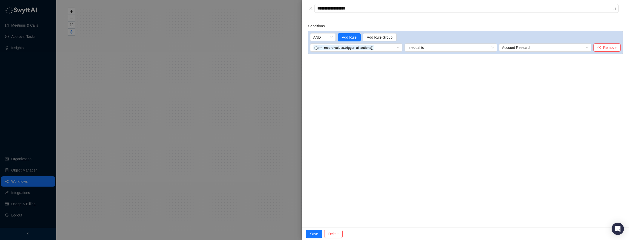
type textarea "**********"
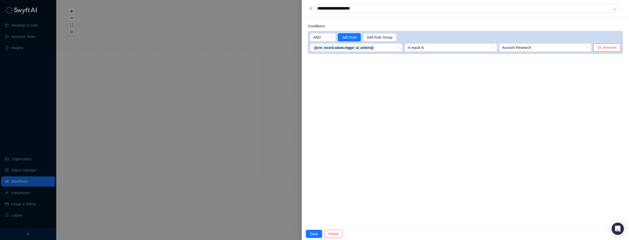
type textarea "**********"
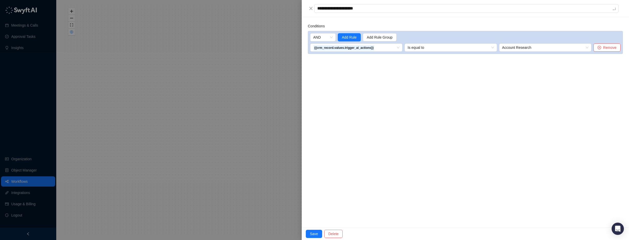
type textarea "**********"
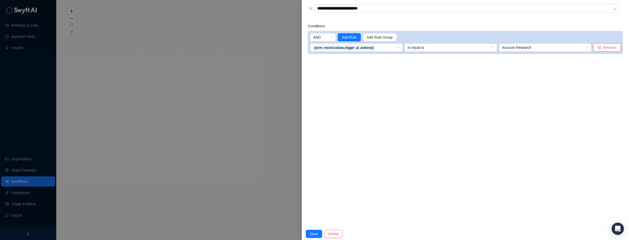
type textarea "**********"
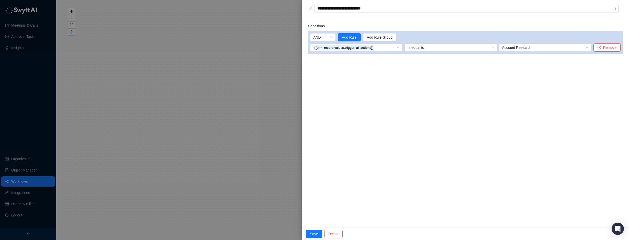
type textarea "**********"
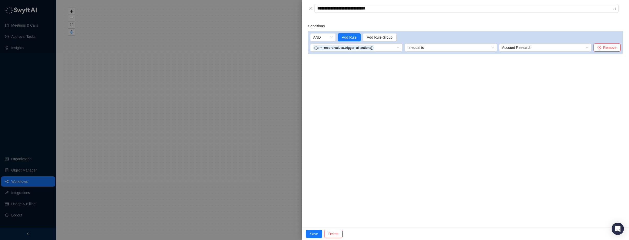
type textarea "**********"
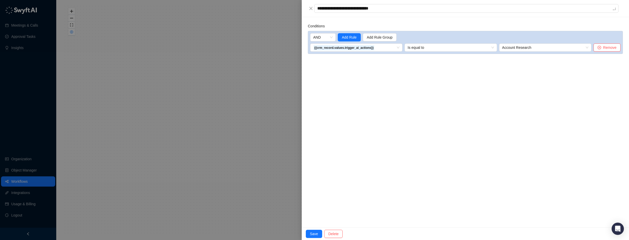
type textarea "**********"
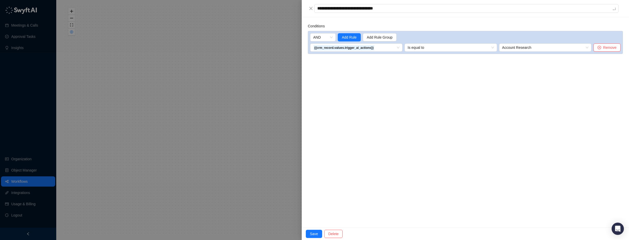
type textarea "**********"
click at [318, 235] on button "Save" at bounding box center [314, 234] width 16 height 8
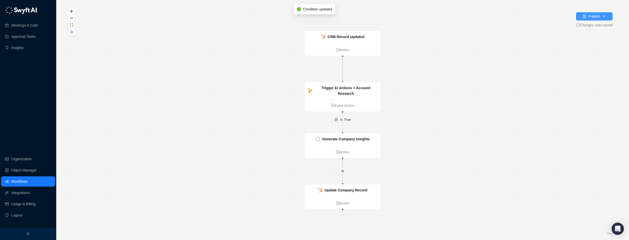
click at [602, 15] on icon "down" at bounding box center [604, 17] width 4 height 4
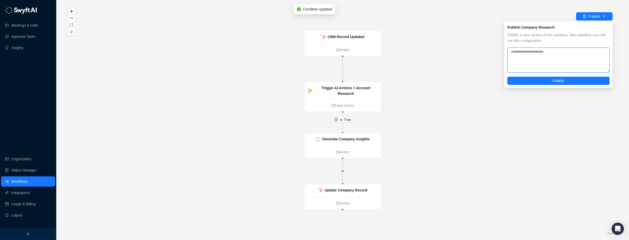
click at [529, 57] on textarea at bounding box center [559, 60] width 102 height 25
type textarea "**********"
drag, startPoint x: 557, startPoint y: 52, endPoint x: 610, endPoint y: 48, distance: 53.1
click at [610, 48] on div "**********" at bounding box center [558, 54] width 108 height 67
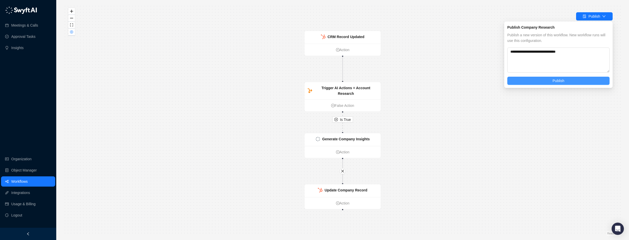
click at [567, 77] on button "Publish" at bounding box center [559, 81] width 102 height 8
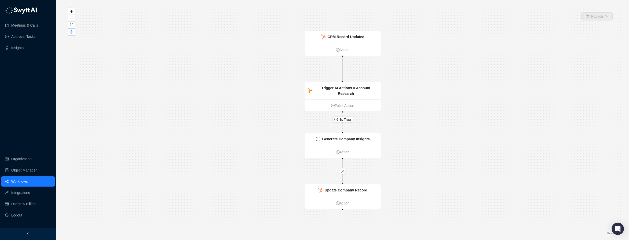
click at [221, 86] on div "Is True CRM Record Updated Action Trigger AI Actions = Account Research False A…" at bounding box center [342, 120] width 557 height 232
click at [25, 182] on link "Workflows" at bounding box center [19, 182] width 16 height 10
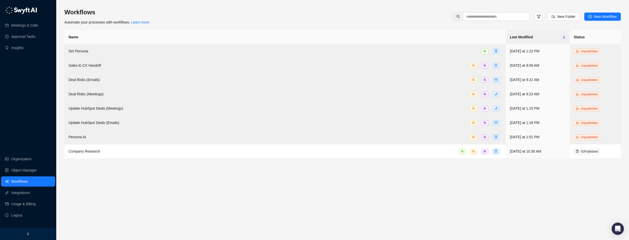
click at [244, 157] on main "Workflows Automate your processes with workflows. Learn more New Folder New Wor…" at bounding box center [342, 122] width 557 height 228
click at [235, 145] on td "Company Research" at bounding box center [285, 152] width 442 height 14
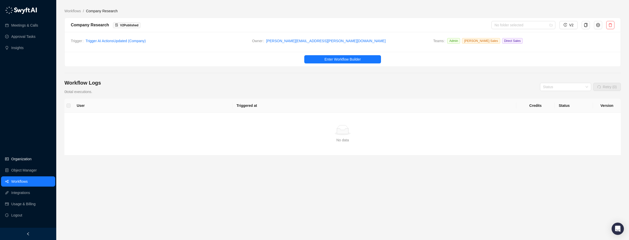
click at [18, 161] on link "Organization" at bounding box center [21, 159] width 20 height 10
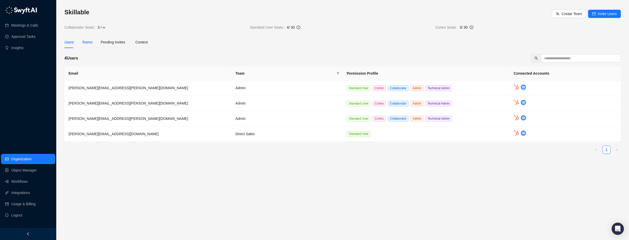
click at [90, 42] on div "Teams" at bounding box center [87, 42] width 10 height 6
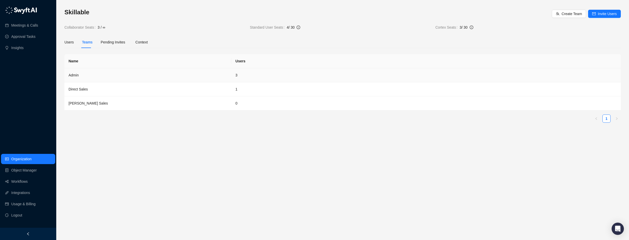
click at [236, 74] on td "3" at bounding box center [427, 75] width 390 height 14
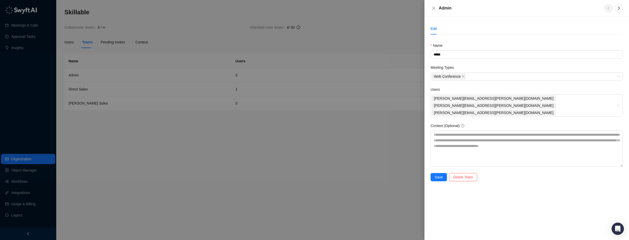
click at [432, 11] on button "Close" at bounding box center [434, 8] width 6 height 6
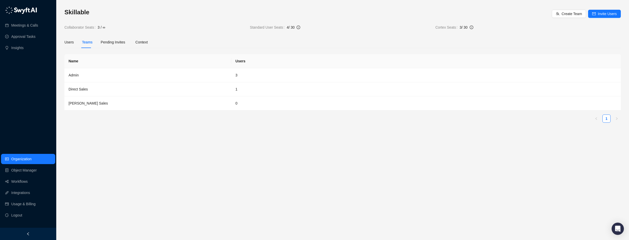
drag, startPoint x: 128, startPoint y: 147, endPoint x: 71, endPoint y: 67, distance: 98.4
click at [126, 146] on main "Skillable Create Team Invite Users Collaborator Seats 3 / ∞ Standard User Seats…" at bounding box center [342, 122] width 557 height 228
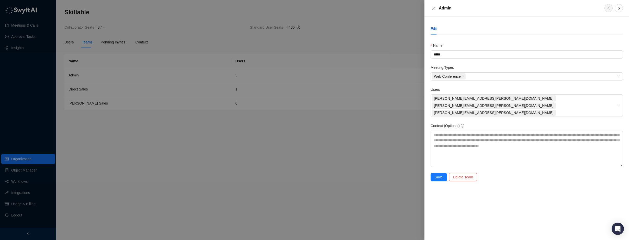
click at [223, 137] on div at bounding box center [314, 120] width 629 height 240
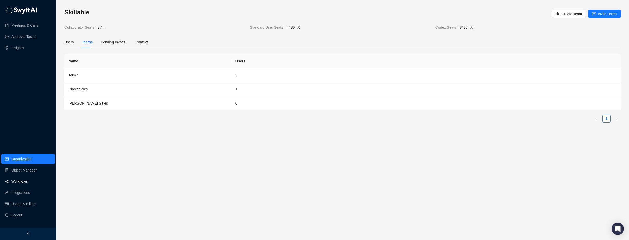
click at [28, 184] on link "Workflows" at bounding box center [19, 182] width 16 height 10
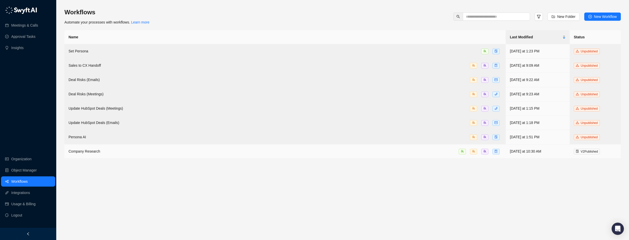
click at [395, 149] on div "Company Research" at bounding box center [285, 152] width 433 height 6
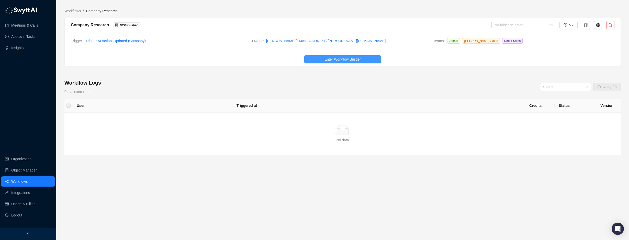
click at [358, 60] on span "Enter Workflow Builder" at bounding box center [343, 60] width 36 height 6
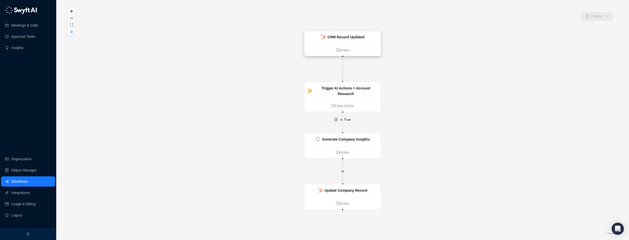
click at [357, 37] on strong "CRM Record Updated" at bounding box center [346, 37] width 37 height 4
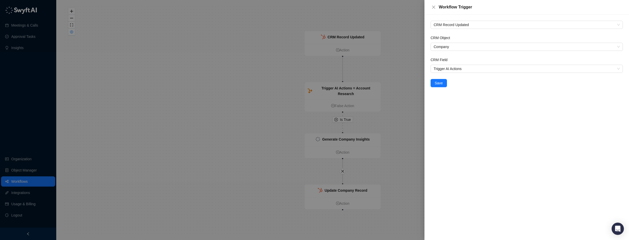
click at [411, 87] on div at bounding box center [314, 120] width 629 height 240
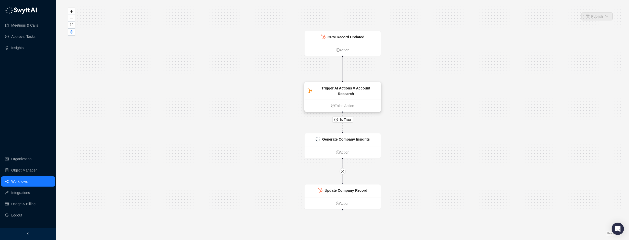
click at [323, 100] on ul "False Action" at bounding box center [343, 106] width 76 height 12
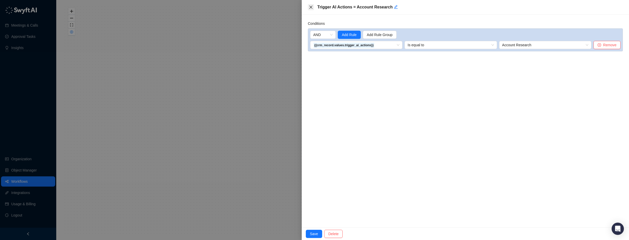
click at [310, 7] on icon "close" at bounding box center [311, 7] width 4 height 4
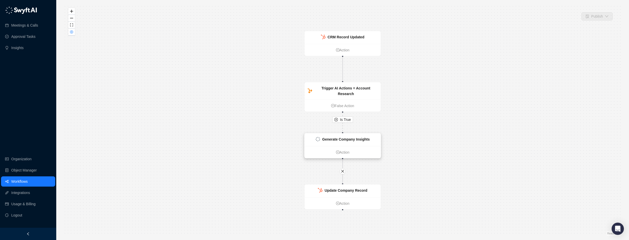
click at [344, 139] on strong "Generate Company Insights" at bounding box center [346, 139] width 48 height 4
click at [347, 141] on strong "Generate Company Insights" at bounding box center [347, 140] width 48 height 4
click at [347, 140] on strong "Generate Company Insights" at bounding box center [347, 140] width 48 height 4
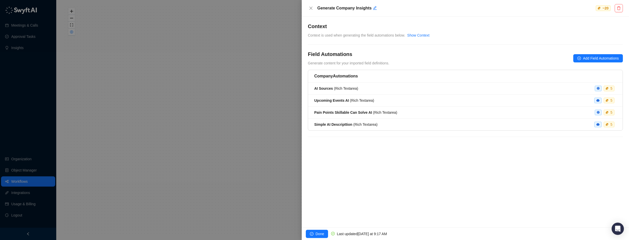
click at [207, 144] on div at bounding box center [314, 120] width 629 height 240
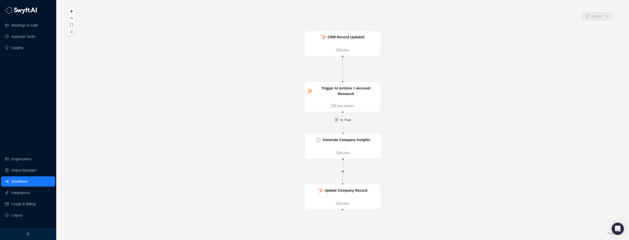
click at [271, 178] on div "Is True CRM Record Updated Action Trigger AI Actions = Account Research False A…" at bounding box center [342, 120] width 557 height 232
click at [23, 184] on link "Workflows" at bounding box center [19, 182] width 16 height 10
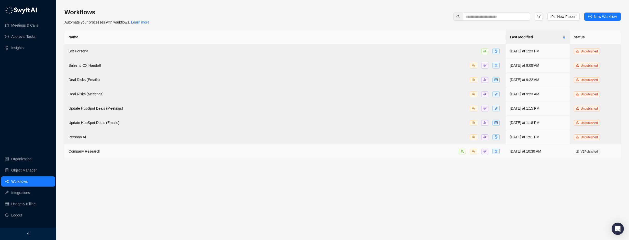
click at [328, 151] on div "Company Research" at bounding box center [285, 152] width 433 height 6
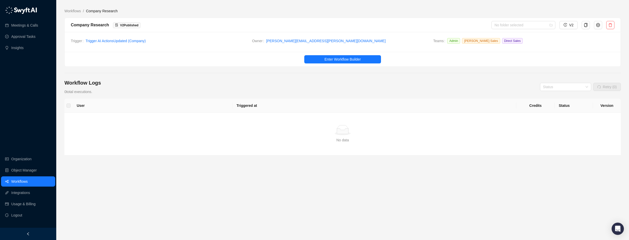
click at [200, 87] on div "Workflow Logs 0 total executions. Status Retry (0)" at bounding box center [342, 86] width 557 height 15
click at [178, 79] on main "Workflows / Company Research Company Research V 2 Published No folder selected …" at bounding box center [342, 122] width 557 height 228
click at [123, 23] on span "V 2 Published" at bounding box center [126, 26] width 27 height 6
drag, startPoint x: 123, startPoint y: 23, endPoint x: 120, endPoint y: 26, distance: 4.8
click at [120, 26] on span "V 2 Published" at bounding box center [129, 26] width 18 height 4
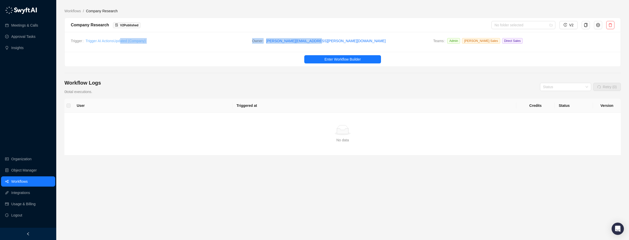
drag, startPoint x: 318, startPoint y: 44, endPoint x: 120, endPoint y: 43, distance: 198.8
click at [120, 43] on tr "Trigger Trigger AI Actions Updated ( Company ) Owner brian.olsen@skillable.com …" at bounding box center [343, 42] width 544 height 8
drag, startPoint x: 120, startPoint y: 43, endPoint x: 117, endPoint y: 52, distance: 9.7
click at [106, 51] on div "Trigger Trigger AI Actions Updated ( Company ) Owner brian.olsen@skillable.com …" at bounding box center [343, 42] width 556 height 20
click at [580, 89] on input "search" at bounding box center [564, 87] width 42 height 8
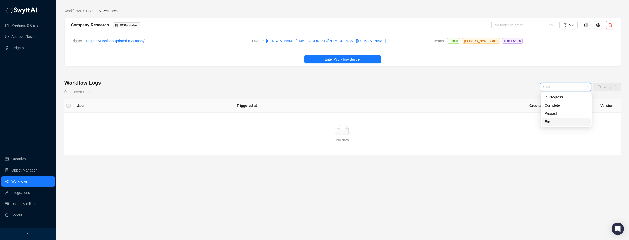
click at [553, 120] on div "Error" at bounding box center [566, 122] width 43 height 6
click at [561, 85] on span "Error" at bounding box center [565, 87] width 45 height 8
click at [558, 98] on div "In Progress" at bounding box center [566, 97] width 43 height 6
click at [560, 89] on span "In Progress" at bounding box center [565, 87] width 45 height 8
click at [555, 103] on div "Complete" at bounding box center [566, 106] width 43 height 6
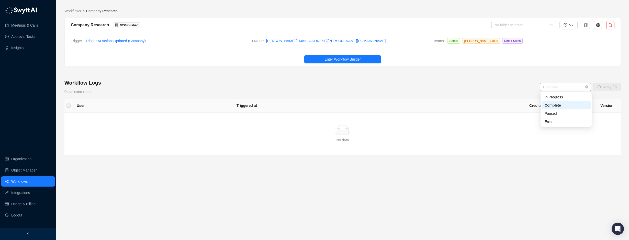
click at [571, 85] on span "Complete" at bounding box center [565, 87] width 45 height 8
click at [586, 85] on div "Status" at bounding box center [565, 87] width 51 height 8
click at [558, 111] on div "Paused" at bounding box center [566, 114] width 43 height 6
click at [563, 91] on span "Paused" at bounding box center [565, 87] width 45 height 8
click at [555, 106] on div "Complete" at bounding box center [566, 106] width 43 height 6
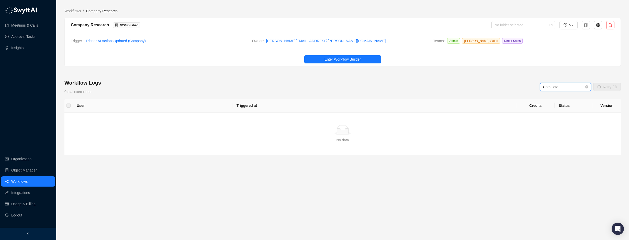
click at [558, 89] on span "Complete" at bounding box center [565, 87] width 45 height 8
click at [553, 119] on div "Error" at bounding box center [566, 122] width 43 height 6
click at [401, 85] on div "Workflow Logs 0 total executions. Error Error Retry (0)" at bounding box center [342, 86] width 557 height 15
drag, startPoint x: 220, startPoint y: 41, endPoint x: 251, endPoint y: 47, distance: 31.7
click at [220, 41] on span "Trigger AI Actions Updated ( Company )" at bounding box center [167, 41] width 162 height 6
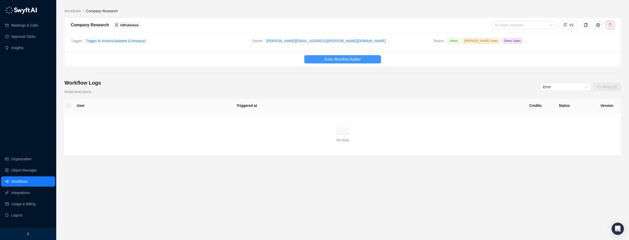
click at [350, 61] on span "Enter Workflow Builder" at bounding box center [343, 60] width 36 height 6
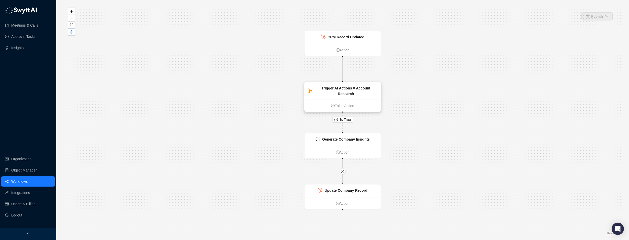
click at [361, 88] on strong "Trigger AI Actions = Account Research" at bounding box center [346, 91] width 49 height 10
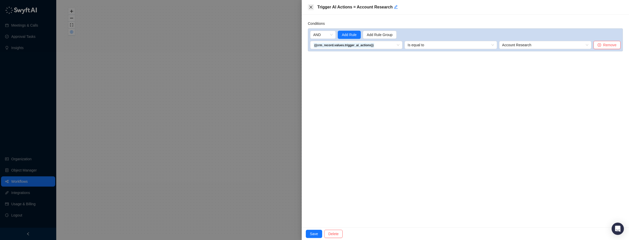
click at [311, 8] on icon "close" at bounding box center [311, 7] width 4 height 4
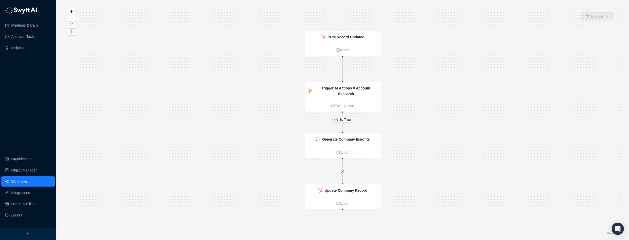
click at [257, 60] on div "Is True CRM Record Updated Action Trigger AI Actions = Account Research False A…" at bounding box center [342, 120] width 557 height 232
click at [354, 40] on div "CRM Record Updated" at bounding box center [346, 37] width 37 height 6
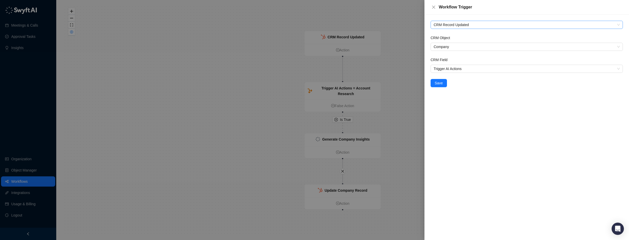
click at [469, 24] on span "CRM Record Updated" at bounding box center [527, 25] width 186 height 8
click at [598, 8] on div "Workflow Trigger" at bounding box center [531, 7] width 184 height 6
click at [409, 17] on div at bounding box center [314, 120] width 629 height 240
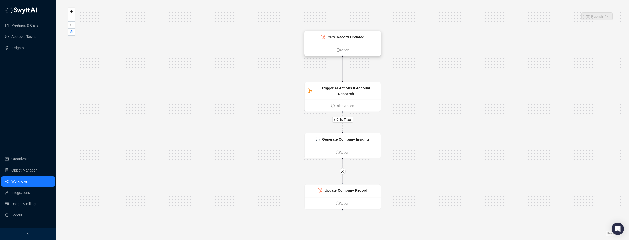
click at [367, 38] on div "CRM Record Updated" at bounding box center [343, 37] width 76 height 13
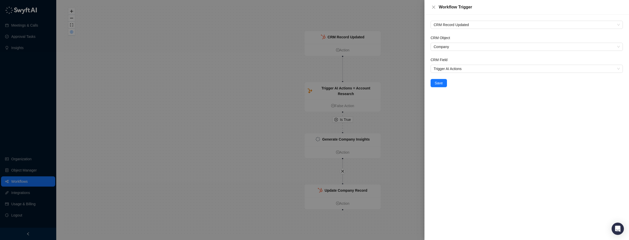
click at [406, 39] on div at bounding box center [314, 120] width 629 height 240
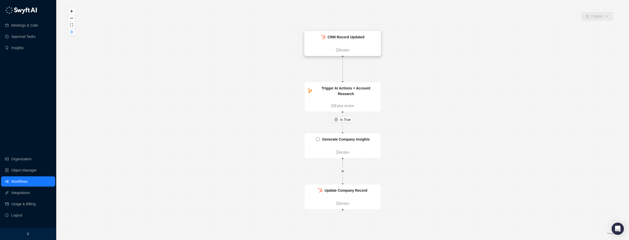
click at [351, 39] on strong "CRM Record Updated" at bounding box center [346, 37] width 37 height 4
click at [17, 193] on link "Integrations" at bounding box center [20, 193] width 19 height 10
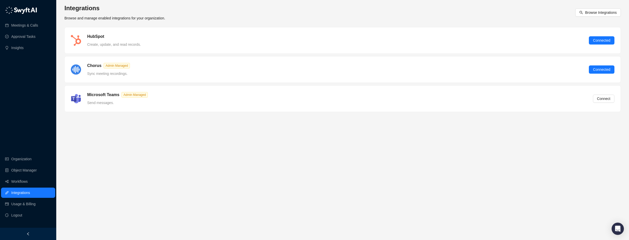
click at [89, 39] on h5 "HubSpot" at bounding box center [95, 37] width 17 height 6
click at [25, 169] on link "Object Manager" at bounding box center [24, 170] width 26 height 10
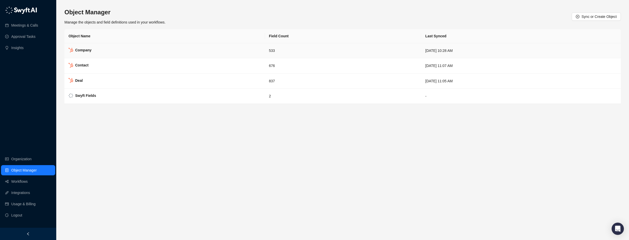
click at [475, 48] on td "Friday, August 29 2025 10:28 AM" at bounding box center [521, 50] width 200 height 15
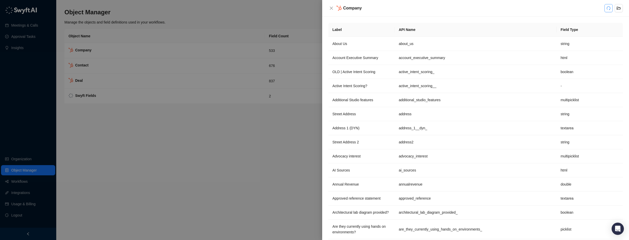
click at [609, 8] on icon "redo" at bounding box center [609, 8] width 4 height 4
drag, startPoint x: 226, startPoint y: 134, endPoint x: 93, endPoint y: 97, distance: 137.8
click at [226, 132] on div at bounding box center [314, 120] width 629 height 240
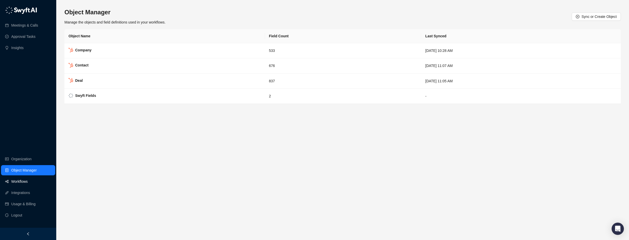
click at [25, 184] on link "Workflows" at bounding box center [19, 182] width 16 height 10
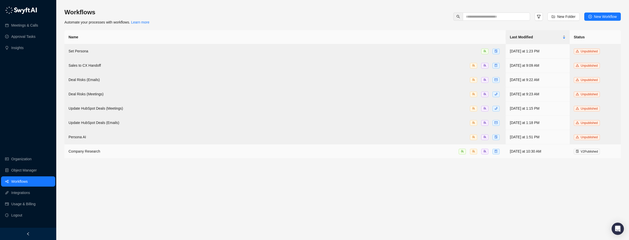
click at [113, 150] on div "Company Research" at bounding box center [285, 152] width 433 height 6
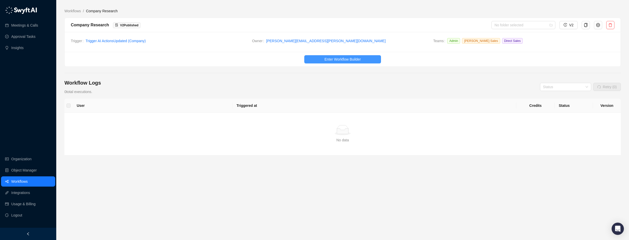
click at [355, 58] on span "Enter Workflow Builder" at bounding box center [343, 60] width 36 height 6
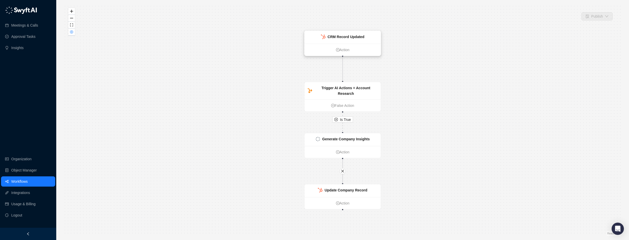
click at [359, 38] on strong "CRM Record Updated" at bounding box center [346, 37] width 37 height 4
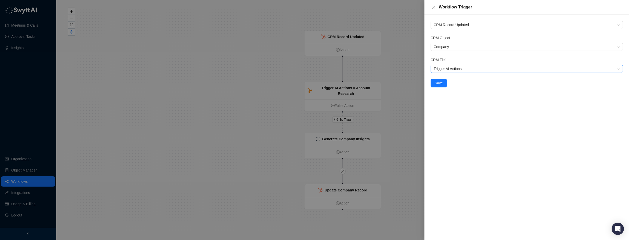
click at [460, 66] on span "Trigger AI Actions" at bounding box center [527, 69] width 186 height 8
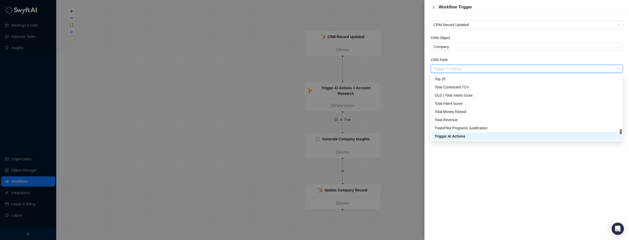
paste input "**********"
type input "**********"
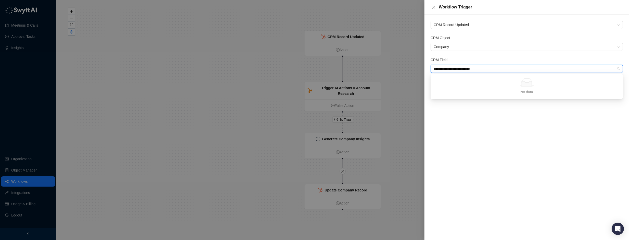
drag, startPoint x: 484, startPoint y: 68, endPoint x: 353, endPoint y: 63, distance: 131.6
click at [353, 63] on div "**********" at bounding box center [314, 120] width 629 height 240
type input "******"
drag, startPoint x: 110, startPoint y: 224, endPoint x: 132, endPoint y: 209, distance: 26.3
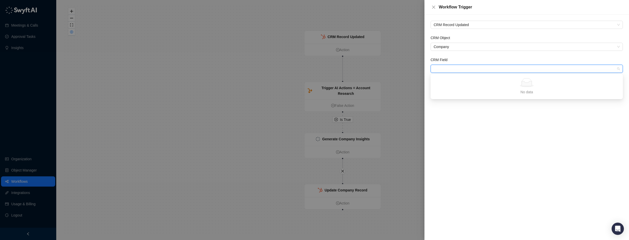
click at [112, 223] on div at bounding box center [314, 120] width 629 height 240
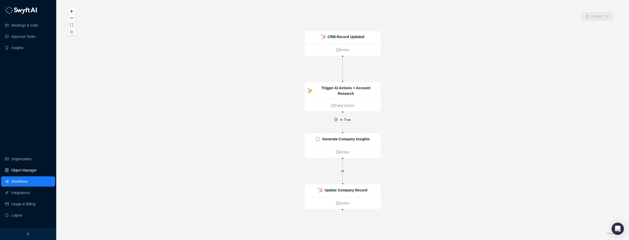
click at [11, 168] on link "Object Manager" at bounding box center [24, 170] width 26 height 10
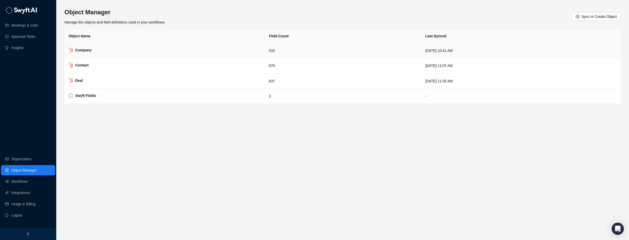
click at [89, 51] on strong "Company" at bounding box center [83, 50] width 16 height 4
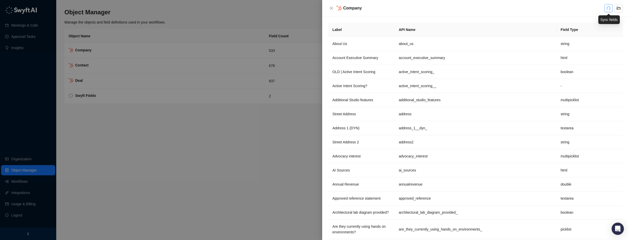
click at [610, 8] on icon "redo" at bounding box center [609, 8] width 4 height 4
click at [265, 136] on div at bounding box center [314, 120] width 629 height 240
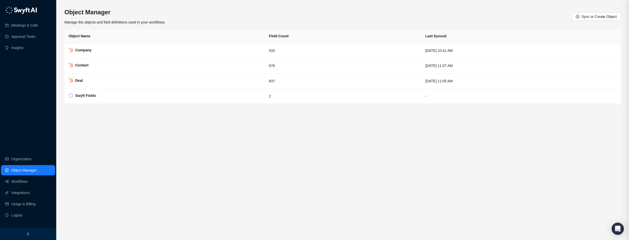
drag, startPoint x: 252, startPoint y: 138, endPoint x: 254, endPoint y: 135, distance: 4.0
click at [254, 138] on div at bounding box center [314, 120] width 629 height 240
click at [28, 178] on link "Workflows" at bounding box center [19, 182] width 16 height 10
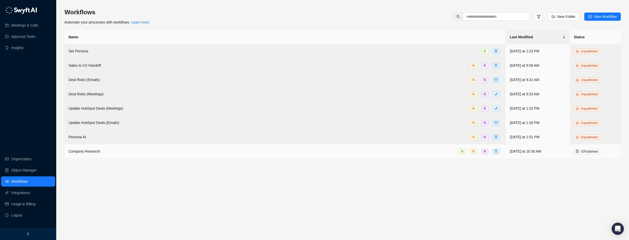
click at [90, 149] on span "Company Research" at bounding box center [85, 151] width 32 height 4
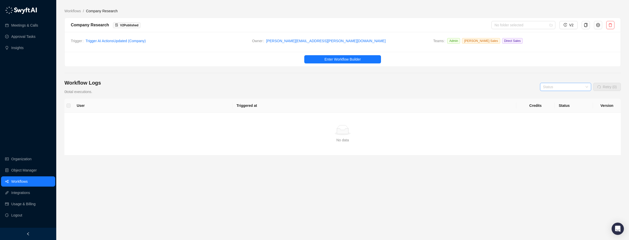
click at [575, 87] on input "search" at bounding box center [564, 87] width 42 height 8
click at [559, 104] on div "Complete" at bounding box center [566, 106] width 43 height 6
click at [557, 88] on span "Complete" at bounding box center [565, 87] width 45 height 8
click at [486, 88] on div "Workflow Logs 0 total executions. Complete Retry (0)" at bounding box center [342, 86] width 557 height 15
click at [351, 58] on span "Enter Workflow Builder" at bounding box center [343, 60] width 36 height 6
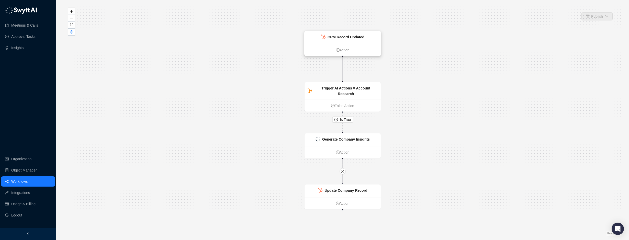
click at [348, 37] on strong "CRM Record Updated" at bounding box center [346, 37] width 37 height 4
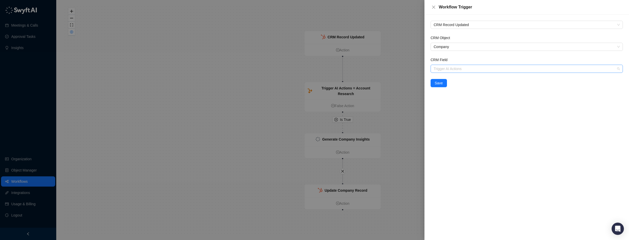
click at [450, 66] on span "Trigger AI Actions" at bounding box center [527, 69] width 186 height 8
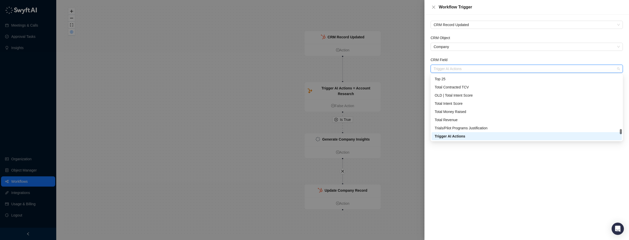
paste input "**********"
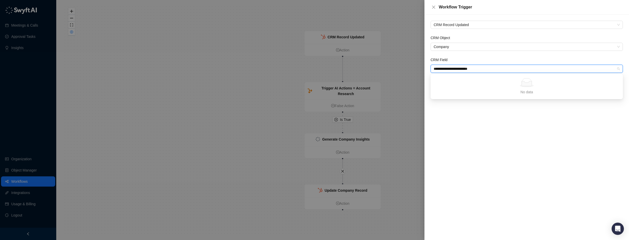
type input "**********"
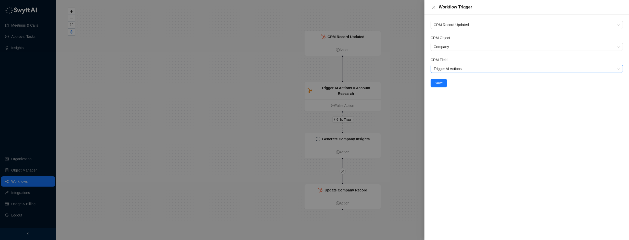
click at [457, 66] on span "Trigger AI Actions" at bounding box center [527, 69] width 186 height 8
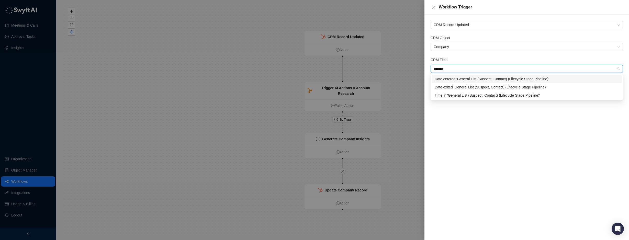
type input "********"
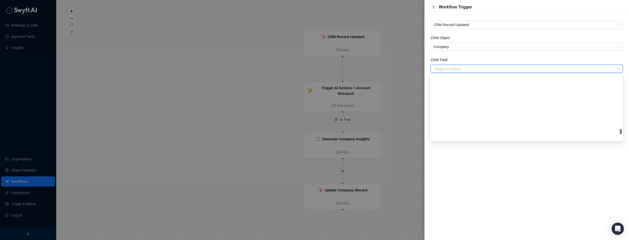
scroll to position [3864, 0]
drag, startPoint x: 382, startPoint y: 16, endPoint x: 377, endPoint y: 20, distance: 6.1
click at [381, 17] on div at bounding box center [314, 120] width 629 height 240
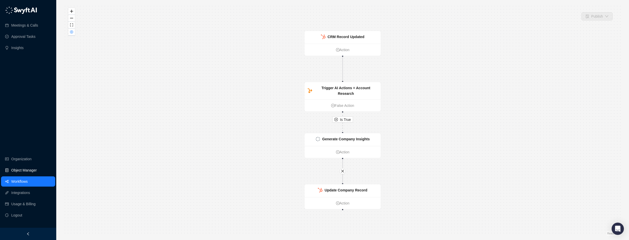
click at [18, 168] on link "Object Manager" at bounding box center [24, 170] width 26 height 10
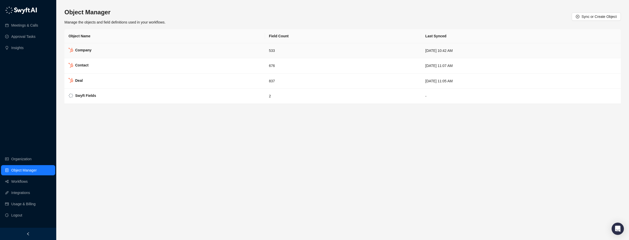
click at [99, 47] on td "Company" at bounding box center [164, 50] width 201 height 15
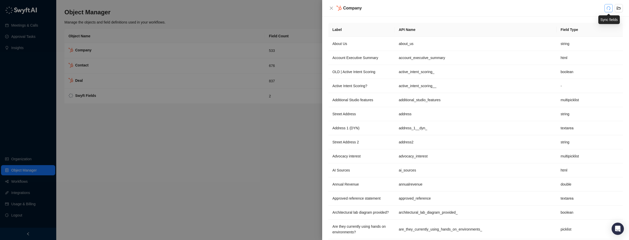
click at [609, 8] on icon "redo" at bounding box center [609, 8] width 4 height 4
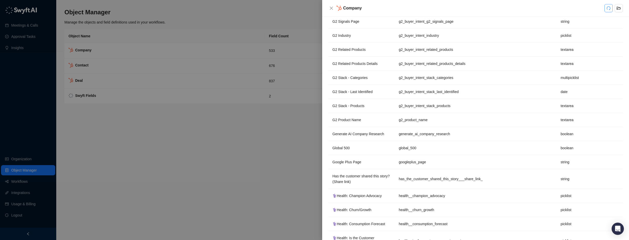
click at [270, 130] on div at bounding box center [314, 120] width 629 height 240
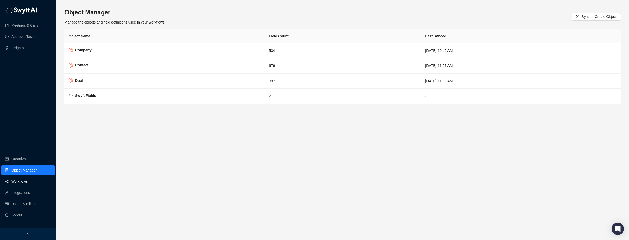
click at [14, 178] on link "Workflows" at bounding box center [19, 182] width 16 height 10
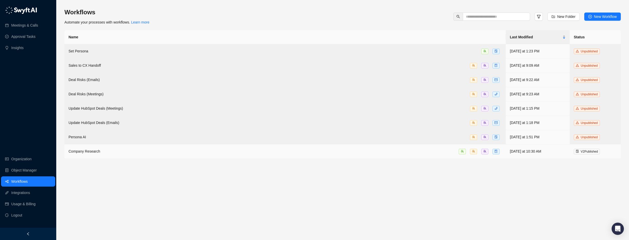
click at [79, 150] on span "Company Research" at bounding box center [85, 151] width 32 height 4
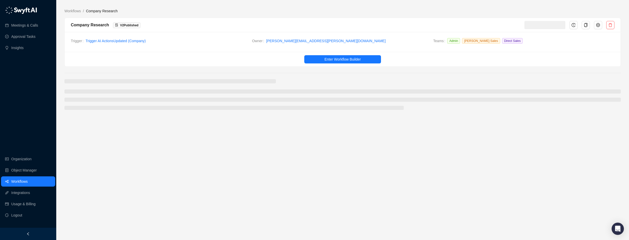
click at [79, 150] on main "Workflows / Company Research Company Research V 2 Published Trigger Trigger AI …" at bounding box center [342, 122] width 557 height 228
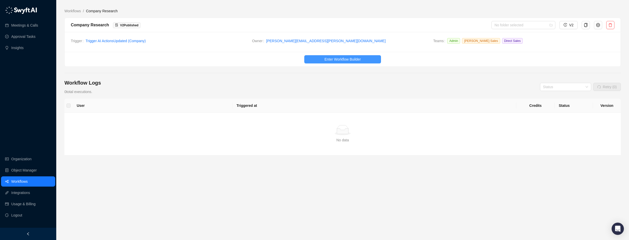
click at [346, 61] on span "Enter Workflow Builder" at bounding box center [343, 60] width 36 height 6
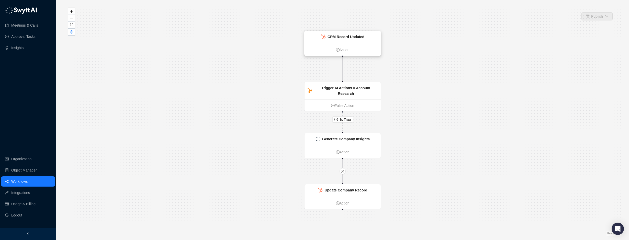
click at [358, 38] on strong "CRM Record Updated" at bounding box center [346, 37] width 37 height 4
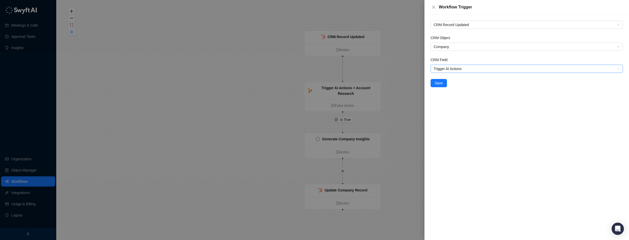
click at [475, 70] on span "Trigger AI Actions" at bounding box center [527, 69] width 186 height 8
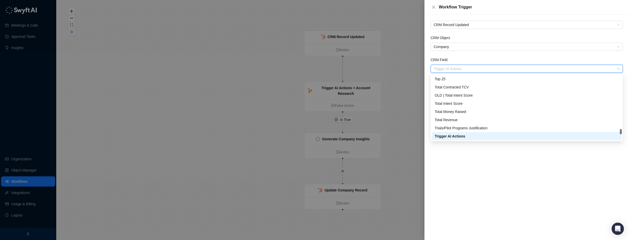
paste input "**********"
type input "**********"
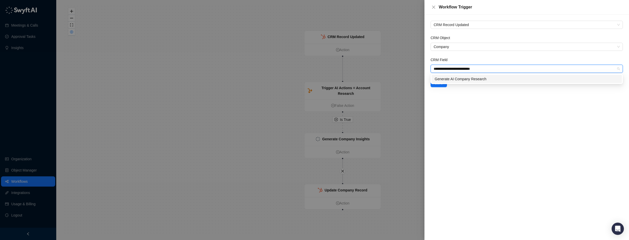
scroll to position [0, 0]
click at [470, 79] on div "Generate AI Company Research" at bounding box center [527, 79] width 184 height 6
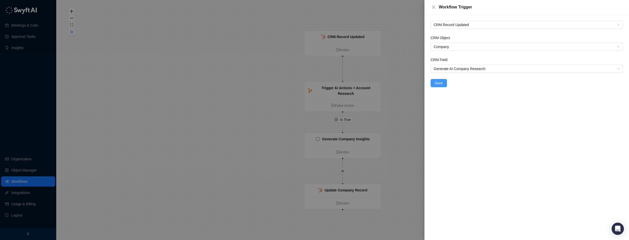
click at [440, 84] on span "Save" at bounding box center [439, 83] width 8 height 6
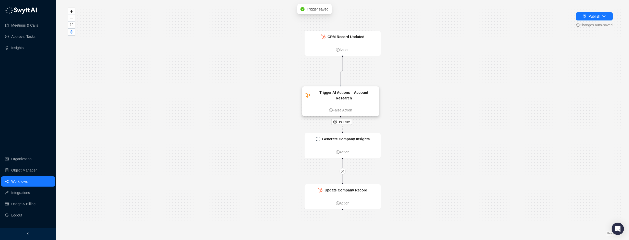
click at [362, 92] on strong "Trigger AI Actions = Account Research" at bounding box center [344, 96] width 49 height 10
click at [362, 90] on div "Trigger AI Actions = Account Research" at bounding box center [341, 95] width 76 height 17
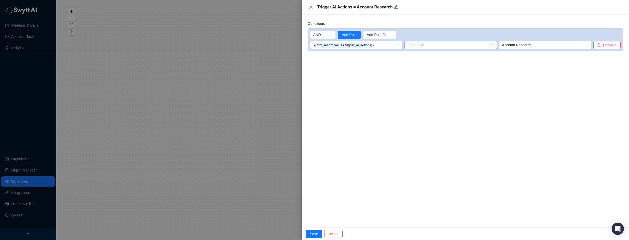
click at [483, 45] on span "Is equal to" at bounding box center [451, 45] width 86 height 8
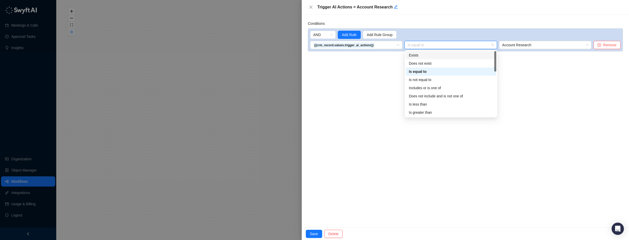
click at [530, 40] on div "AND Add Rule Add Rule Group {{crm_record.values.trigger_ai_actions}} Is equal t…" at bounding box center [465, 39] width 315 height 23
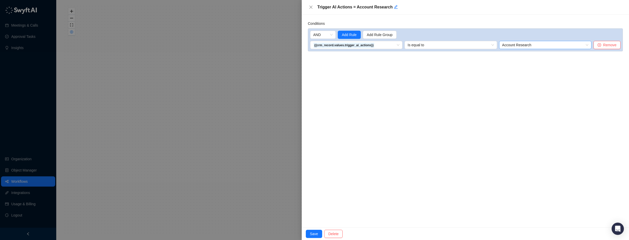
click at [526, 45] on span "Account Research" at bounding box center [545, 45] width 86 height 8
click at [543, 46] on span "Account Research" at bounding box center [545, 45] width 86 height 8
click at [476, 37] on div "AND Add Rule Add Rule Group" at bounding box center [465, 35] width 311 height 8
drag, startPoint x: 366, startPoint y: 43, endPoint x: 402, endPoint y: 44, distance: 36.6
click at [366, 44] on strong "{{crm_record.values.trigger_ai_actions}}" at bounding box center [343, 45] width 59 height 4
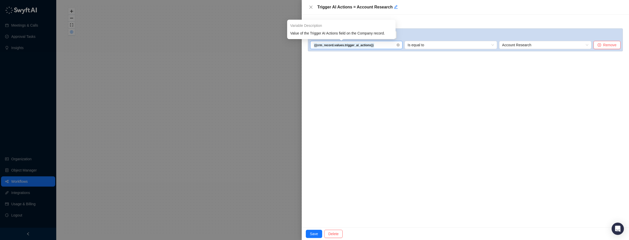
click at [396, 46] on input "search" at bounding box center [354, 45] width 83 height 8
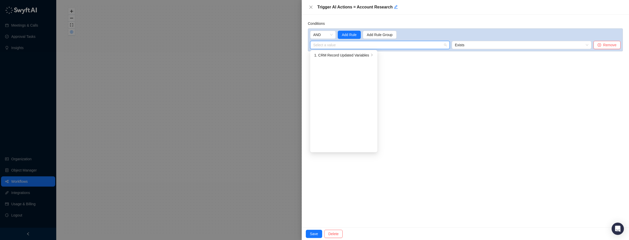
paste input "**********"
type input "**********"
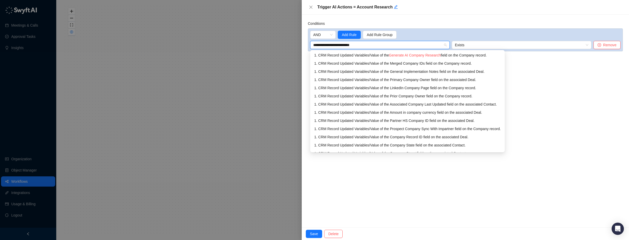
click at [375, 53] on div "1. CRM Record Updated Variables / Value of the Generate AI Company Research fie…" at bounding box center [407, 55] width 186 height 6
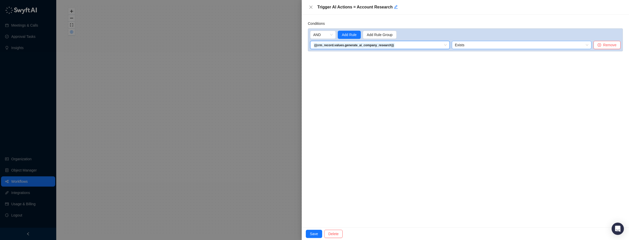
click at [482, 44] on span "Exists" at bounding box center [522, 45] width 134 height 8
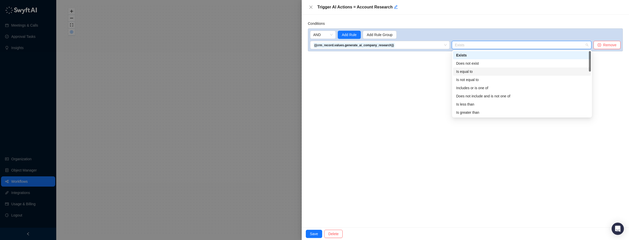
click at [467, 69] on div "Is equal to" at bounding box center [522, 72] width 132 height 6
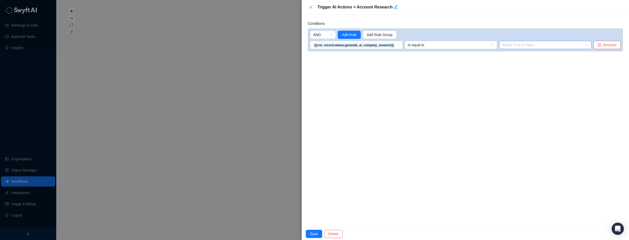
click at [518, 44] on input "search" at bounding box center [543, 45] width 83 height 8
click at [510, 56] on div "True" at bounding box center [546, 55] width 84 height 6
click at [547, 81] on div "Conditions AND Add Rule Add Rule Group {{crm_record.values.generate_ai_company_…" at bounding box center [465, 121] width 327 height 213
click at [316, 234] on span "Save" at bounding box center [314, 234] width 8 height 6
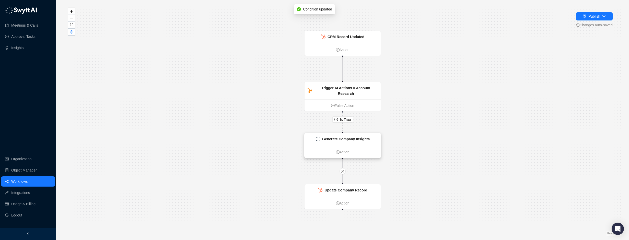
click at [361, 141] on strong "Generate Company Insights" at bounding box center [346, 139] width 48 height 4
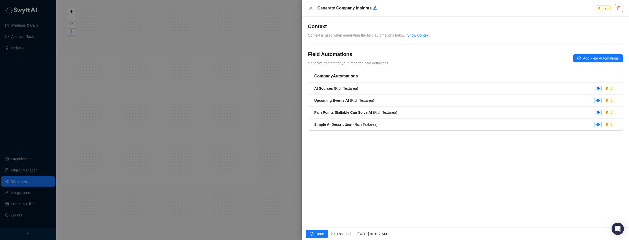
drag, startPoint x: 282, startPoint y: 122, endPoint x: 286, endPoint y: 121, distance: 4.4
click at [284, 121] on div at bounding box center [314, 120] width 629 height 240
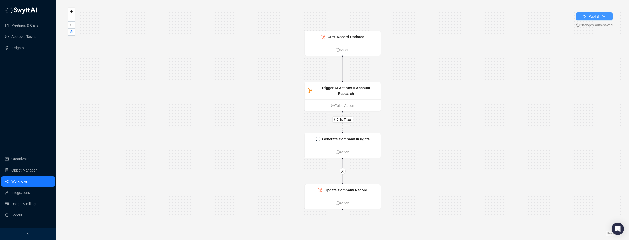
click at [596, 13] on button "Publish" at bounding box center [594, 16] width 37 height 8
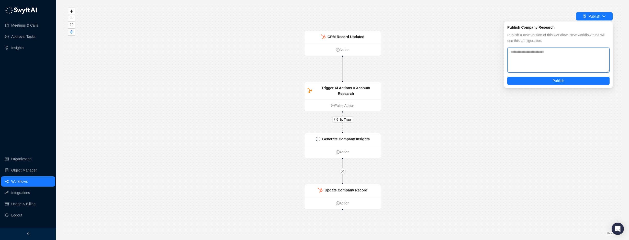
click at [543, 56] on textarea at bounding box center [559, 60] width 102 height 25
type textarea "**********"
click at [556, 81] on span "Publish" at bounding box center [559, 81] width 12 height 6
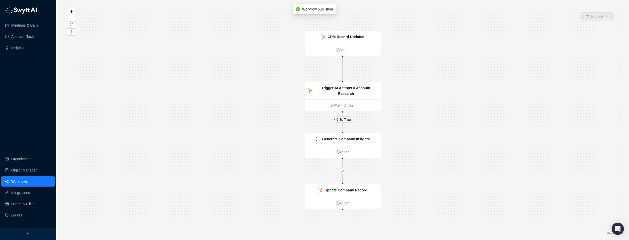
drag, startPoint x: 199, startPoint y: 97, endPoint x: 79, endPoint y: 103, distance: 119.9
click at [198, 97] on div "Is True CRM Record Updated Action Trigger AI Actions = Account Research False A…" at bounding box center [342, 120] width 557 height 232
click at [219, 65] on div "Is True CRM Record Updated Action Trigger AI Actions = Account Research False A…" at bounding box center [342, 120] width 557 height 232
click at [17, 178] on link "Workflows" at bounding box center [19, 182] width 16 height 10
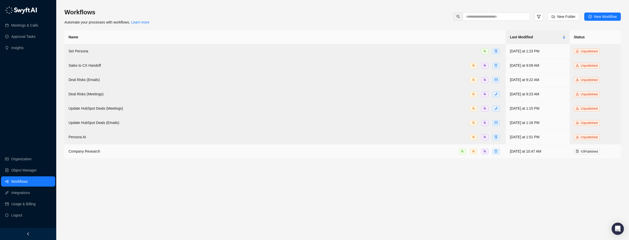
click at [158, 151] on div "Company Research" at bounding box center [285, 152] width 433 height 6
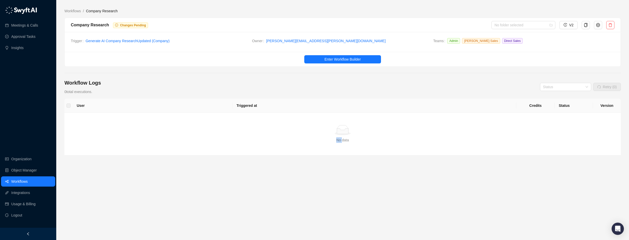
click at [158, 151] on td "Simple Empty No data" at bounding box center [342, 134] width 557 height 43
drag, startPoint x: 158, startPoint y: 151, endPoint x: 156, endPoint y: 91, distance: 60.2
click at [147, 88] on div "Workflow Logs 0 total executions. Status Retry (0)" at bounding box center [342, 86] width 557 height 15
drag, startPoint x: 582, startPoint y: 92, endPoint x: 582, endPoint y: 87, distance: 5.1
click at [582, 91] on div "Workflow Logs 0 total executions. Status Retry (0)" at bounding box center [342, 86] width 557 height 15
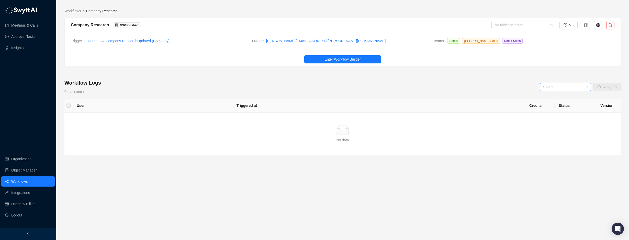
click at [582, 86] on input "search" at bounding box center [564, 87] width 42 height 8
click at [563, 106] on div "Complete" at bounding box center [566, 106] width 43 height 6
click at [279, 88] on div "Workflow Logs 0 total executions. Complete Retry (0)" at bounding box center [342, 86] width 557 height 15
click at [569, 87] on input "search" at bounding box center [564, 87] width 42 height 8
click at [550, 124] on div "Error" at bounding box center [566, 122] width 43 height 6
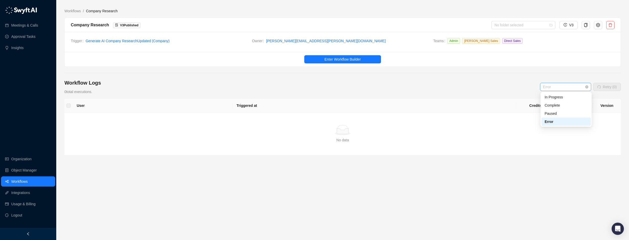
click at [559, 88] on span "Error" at bounding box center [565, 87] width 45 height 8
click at [553, 113] on div "Paused" at bounding box center [566, 114] width 43 height 6
click at [558, 87] on span "Paused" at bounding box center [565, 87] width 45 height 8
click at [556, 108] on div "Complete" at bounding box center [566, 106] width 43 height 6
click at [560, 89] on span "Complete" at bounding box center [565, 87] width 45 height 8
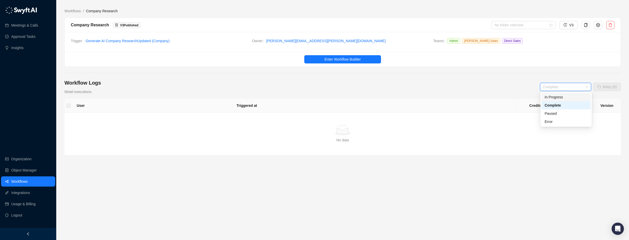
click at [554, 97] on div "In Progress" at bounding box center [566, 97] width 43 height 6
drag, startPoint x: 311, startPoint y: 200, endPoint x: 308, endPoint y: 199, distance: 3.6
click at [311, 200] on main "Workflows / Company Research Company Research V 3 Published No folder selected …" at bounding box center [342, 122] width 557 height 228
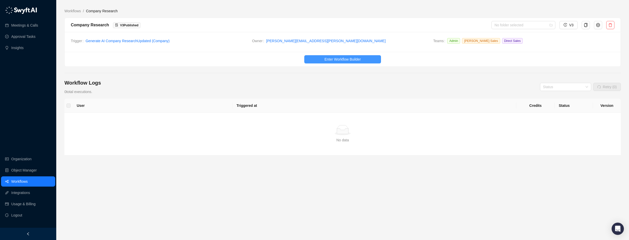
click at [370, 58] on button "Enter Workflow Builder" at bounding box center [342, 59] width 77 height 8
click at [336, 59] on span "Enter Workflow Builder" at bounding box center [343, 60] width 36 height 6
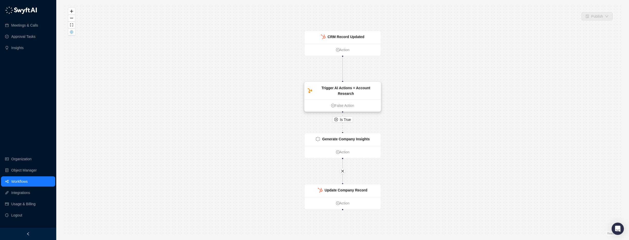
click at [342, 87] on strong "Trigger AI Actions = Account Research" at bounding box center [346, 91] width 49 height 10
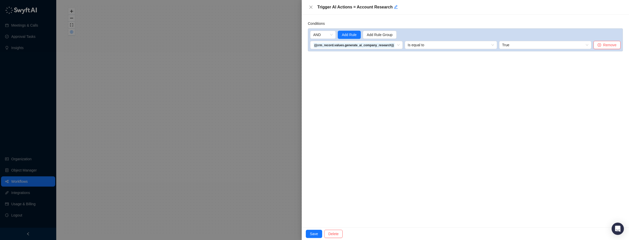
drag, startPoint x: 443, startPoint y: 123, endPoint x: 329, endPoint y: 47, distance: 136.9
click at [443, 122] on div "Conditions AND Add Rule Add Rule Group {{crm_record.values.generate_ai_company_…" at bounding box center [465, 121] width 327 height 213
click at [388, 7] on h5 "Trigger AI Actions = Account Research" at bounding box center [469, 7] width 304 height 6
click at [394, 7] on icon "edit" at bounding box center [396, 7] width 4 height 4
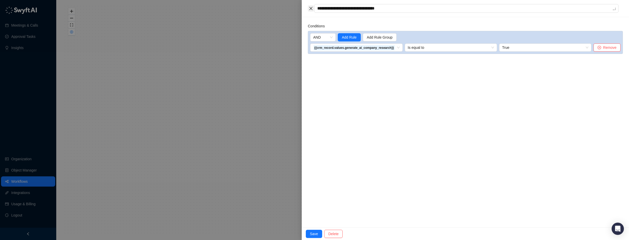
drag, startPoint x: 392, startPoint y: 8, endPoint x: 310, endPoint y: 11, distance: 81.9
click at [310, 11] on div "**********" at bounding box center [465, 8] width 315 height 9
type textarea "*"
type textarea "**"
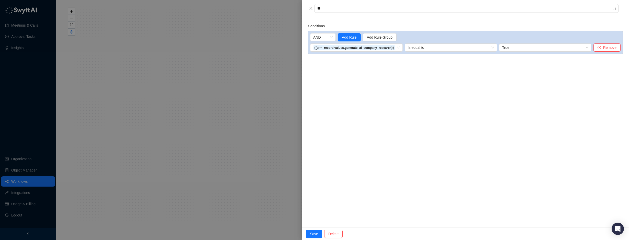
type textarea "***"
type textarea "****"
type textarea "*****"
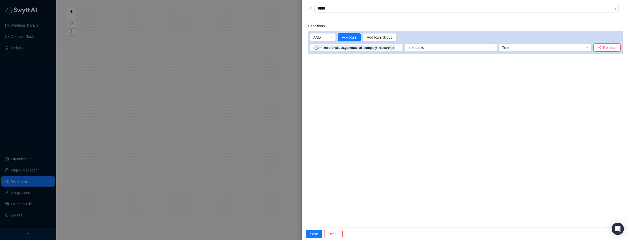
type textarea "******"
type textarea "*******"
type textarea "********"
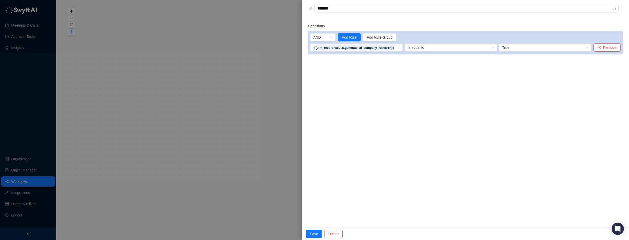
type textarea "********"
type textarea "**********"
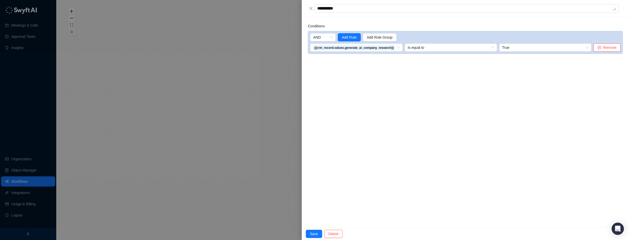
type textarea "********"
type textarea "**********"
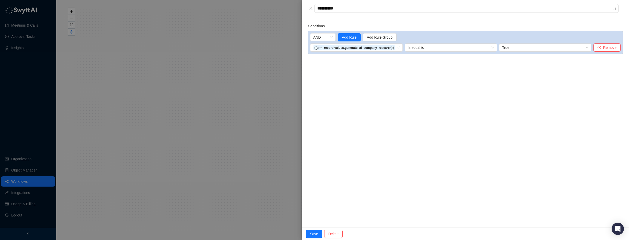
type textarea "**********"
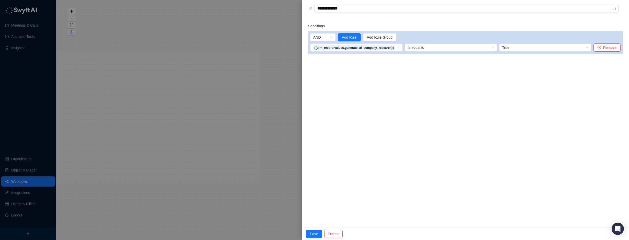
type textarea "**********"
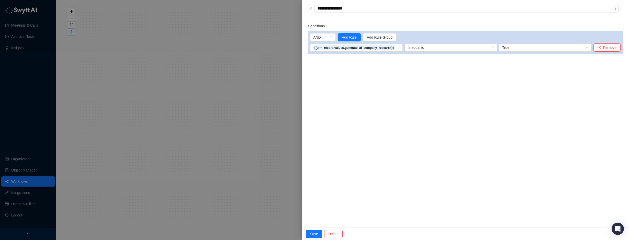
type textarea "**********"
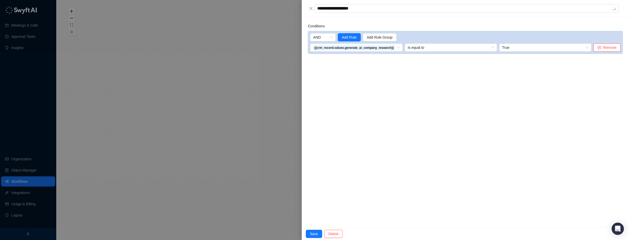
type textarea "**********"
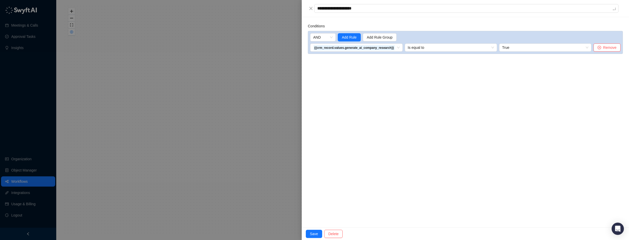
type textarea "**********"
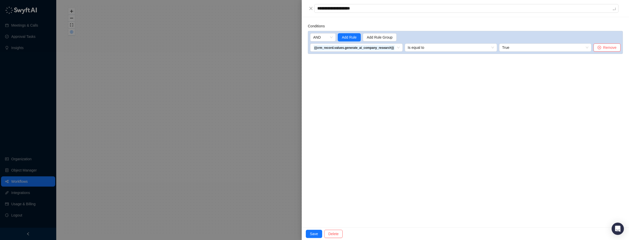
type textarea "**********"
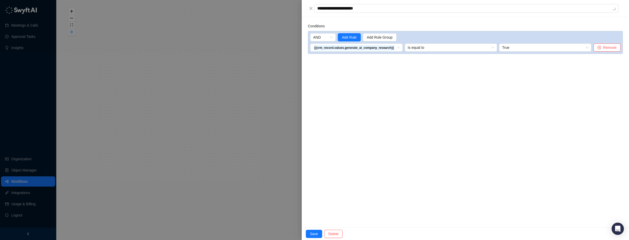
type textarea "**********"
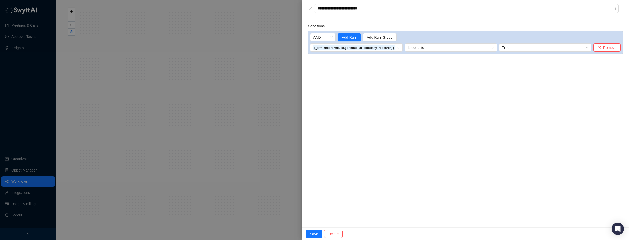
type textarea "**********"
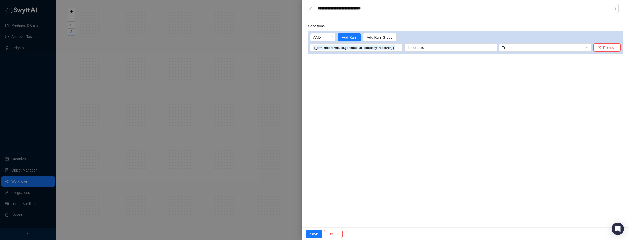
type textarea "**********"
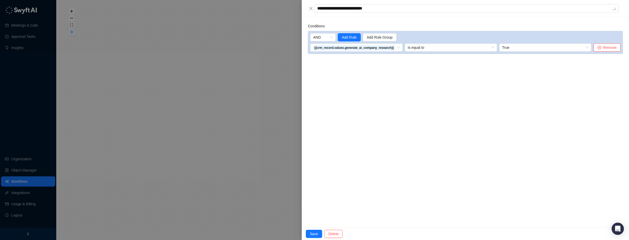
type textarea "**********"
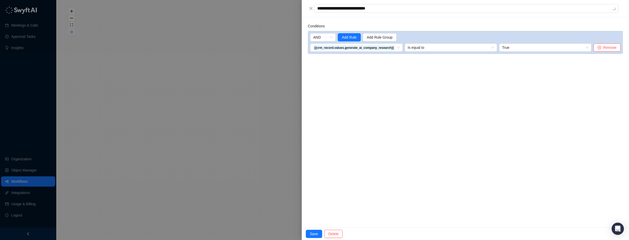
type textarea "**********"
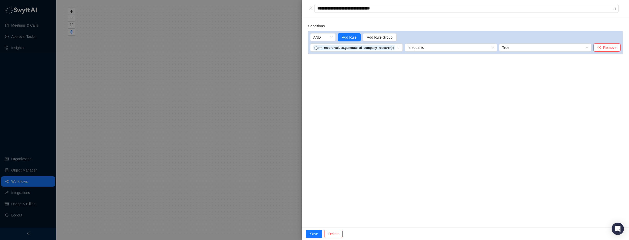
type textarea "**********"
click at [310, 232] on span "Save" at bounding box center [314, 234] width 8 height 6
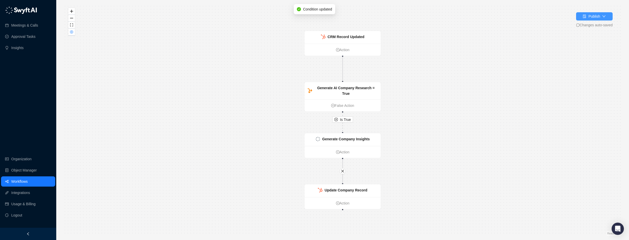
click at [601, 16] on button "Publish" at bounding box center [594, 16] width 37 height 8
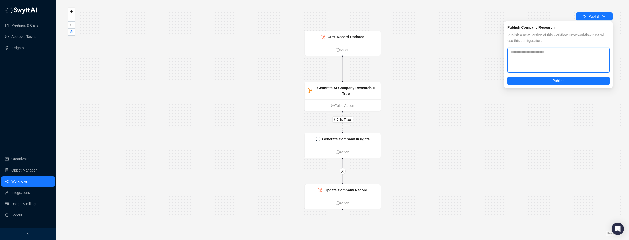
click at [532, 55] on textarea at bounding box center [559, 60] width 102 height 25
type textarea "**********"
click at [547, 84] on button "Publish" at bounding box center [559, 81] width 102 height 8
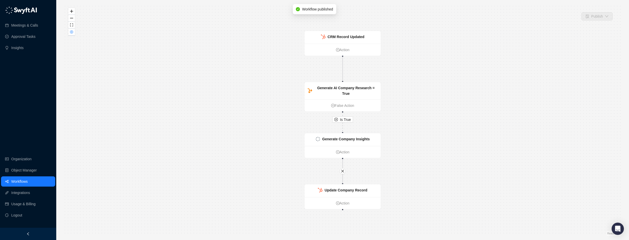
click at [533, 66] on div "Is True CRM Record Updated Action Generate AI Company Research = True False Act…" at bounding box center [342, 120] width 557 height 232
click at [544, 19] on div "Is True CRM Record Updated Action Generate AI Company Research = True False Act…" at bounding box center [342, 120] width 557 height 232
click at [162, 82] on div "Is True CRM Record Updated Action Generate AI Company Research = True False Act…" at bounding box center [342, 120] width 557 height 232
click at [24, 49] on link "Insights" at bounding box center [17, 48] width 12 height 10
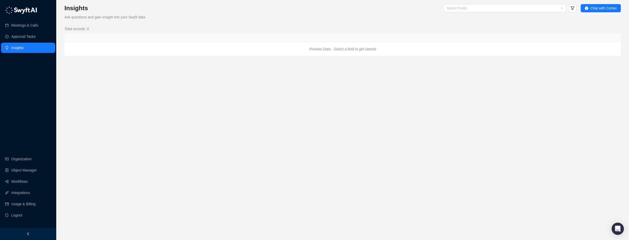
click at [307, 12] on div "Select Fields" at bounding box center [400, 8] width 353 height 9
click at [20, 33] on link "Approval Tasks" at bounding box center [23, 36] width 24 height 10
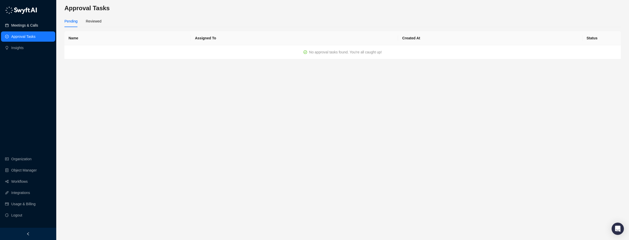
click at [17, 26] on link "Meetings & Calls" at bounding box center [24, 25] width 27 height 10
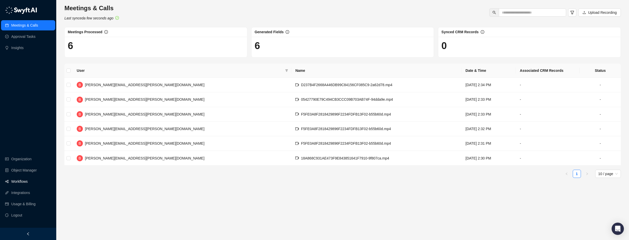
click at [24, 179] on link "Workflows" at bounding box center [19, 182] width 16 height 10
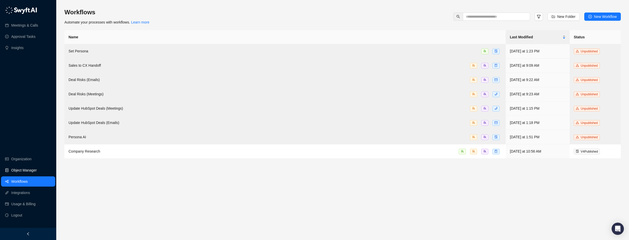
click at [28, 173] on link "Object Manager" at bounding box center [24, 170] width 26 height 10
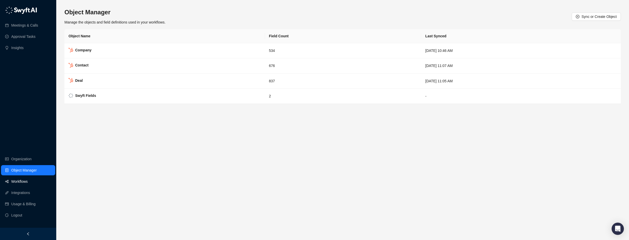
click at [28, 180] on link "Workflows" at bounding box center [19, 182] width 16 height 10
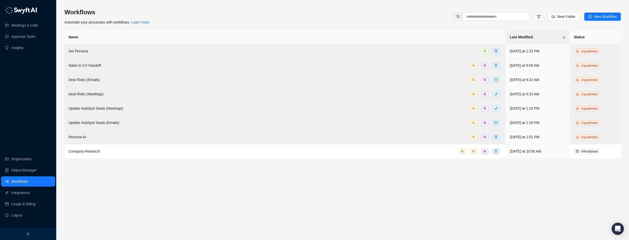
click at [168, 190] on main "Workflows Automate your processes with workflows. Learn more New Folder New Wor…" at bounding box center [342, 122] width 557 height 228
click at [330, 152] on td "Company Research" at bounding box center [285, 152] width 442 height 14
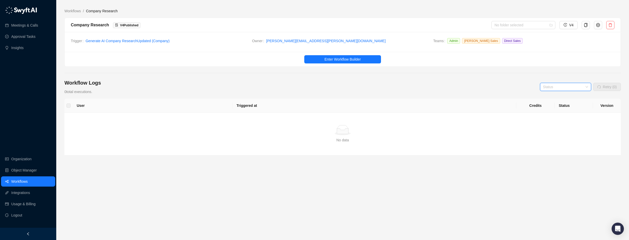
click at [562, 84] on input "search" at bounding box center [564, 87] width 42 height 8
click at [553, 106] on div "Complete" at bounding box center [566, 106] width 43 height 6
click at [567, 83] on div "Workflow Logs 0 total executions. Complete Retry (0)" at bounding box center [342, 86] width 557 height 15
drag, startPoint x: 567, startPoint y: 83, endPoint x: 566, endPoint y: 86, distance: 2.9
click at [566, 86] on span "Complete" at bounding box center [565, 87] width 45 height 8
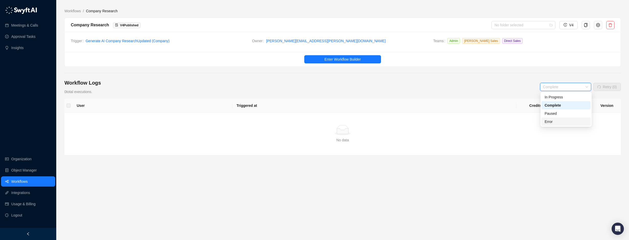
click at [550, 122] on div "Error" at bounding box center [566, 122] width 43 height 6
click at [562, 87] on span "Error" at bounding box center [565, 87] width 45 height 8
click at [553, 112] on div "Paused" at bounding box center [566, 114] width 43 height 6
click at [561, 87] on span "Paused" at bounding box center [565, 87] width 45 height 8
click at [555, 101] on div "In Progress" at bounding box center [566, 97] width 49 height 8
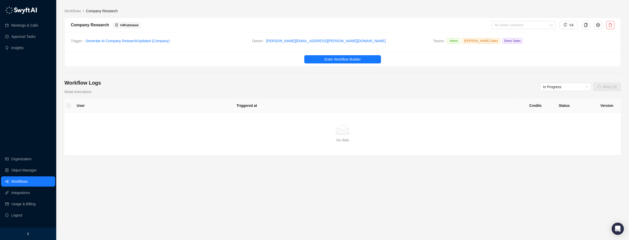
click at [510, 80] on div "Workflow Logs 0 total executions. In Progress Retry (0)" at bounding box center [342, 86] width 557 height 15
click at [393, 82] on div "Workflow Logs 0 total executions. In Progress Retry (0)" at bounding box center [342, 86] width 557 height 15
click at [353, 55] on button "Enter Workflow Builder" at bounding box center [342, 59] width 77 height 8
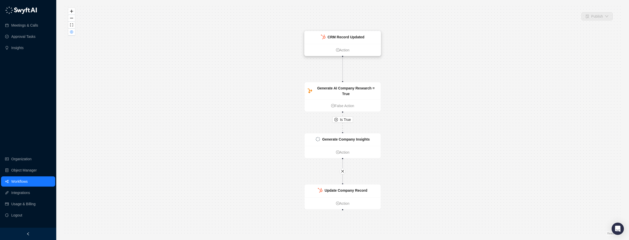
click at [337, 35] on strong "CRM Record Updated" at bounding box center [346, 37] width 37 height 4
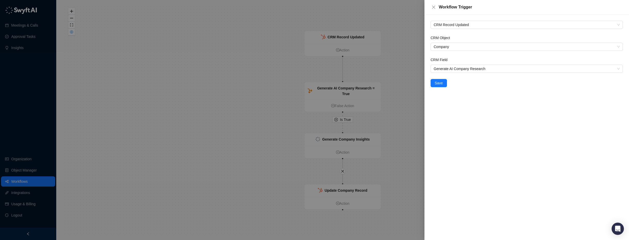
click at [187, 80] on div at bounding box center [314, 120] width 629 height 240
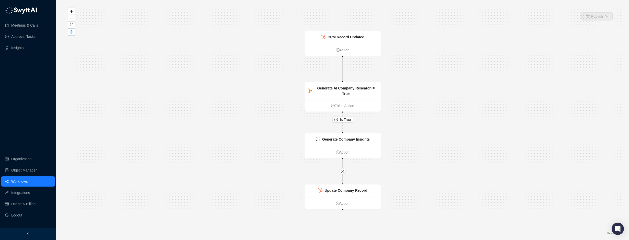
click at [28, 181] on link "Workflows" at bounding box center [19, 182] width 16 height 10
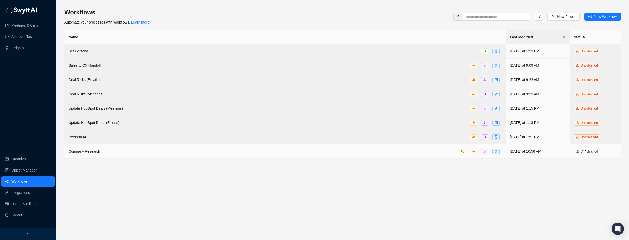
click at [104, 149] on div "Company Research" at bounding box center [285, 152] width 433 height 6
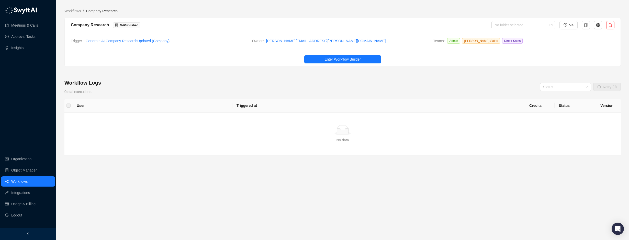
click at [338, 83] on div "Workflow Logs 0 total executions. Status Retry (0)" at bounding box center [342, 86] width 557 height 15
drag, startPoint x: 543, startPoint y: 85, endPoint x: 546, endPoint y: 87, distance: 3.0
click at [543, 86] on div "Status" at bounding box center [565, 87] width 51 height 8
click at [554, 109] on div "Complete" at bounding box center [566, 105] width 49 height 8
click at [473, 86] on div "Workflow Logs 0 total executions. Complete Retry (0)" at bounding box center [342, 86] width 557 height 15
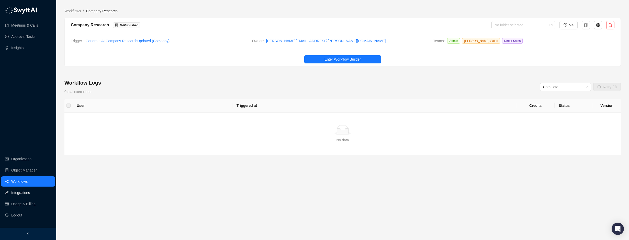
click at [28, 192] on link "Integrations" at bounding box center [20, 193] width 19 height 10
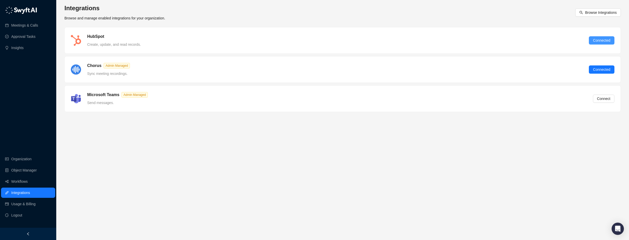
click at [604, 40] on span "Connected" at bounding box center [601, 41] width 17 height 6
click at [397, 9] on div "Integrations Browse and manage enabled integrations for your organization. Brow…" at bounding box center [342, 12] width 557 height 17
drag, startPoint x: 323, startPoint y: 151, endPoint x: 319, endPoint y: 149, distance: 4.6
click at [323, 151] on main "Integrations Browse and manage enabled integrations for your organization. Brow…" at bounding box center [342, 120] width 557 height 232
click at [20, 177] on link "Workflows" at bounding box center [19, 182] width 16 height 10
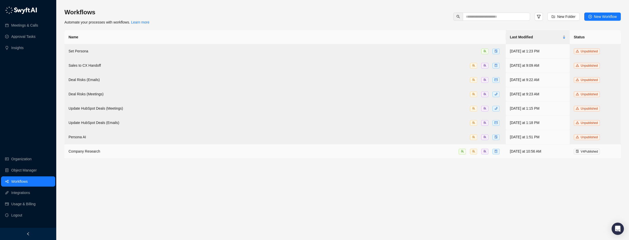
click at [408, 146] on td "Company Research" at bounding box center [285, 152] width 442 height 14
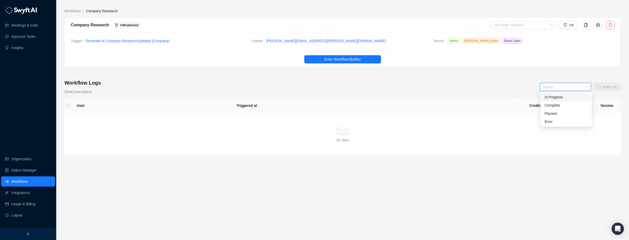
click at [573, 90] on input "search" at bounding box center [564, 87] width 42 height 8
click at [563, 105] on div "Complete" at bounding box center [566, 106] width 43 height 6
click at [576, 90] on span "Complete" at bounding box center [565, 87] width 45 height 8
click at [558, 109] on div "Complete" at bounding box center [566, 105] width 49 height 8
click at [567, 87] on span "Complete" at bounding box center [565, 87] width 45 height 8
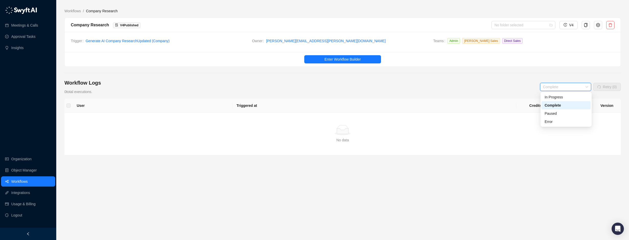
click at [561, 93] on div "In Progress" at bounding box center [566, 97] width 49 height 8
click at [576, 90] on span "In Progress" at bounding box center [565, 87] width 45 height 8
click at [550, 114] on div "Paused" at bounding box center [566, 114] width 43 height 6
click at [556, 86] on span "Paused" at bounding box center [565, 87] width 45 height 8
click at [619, 231] on icon "Open Intercom Messenger" at bounding box center [618, 229] width 7 height 7
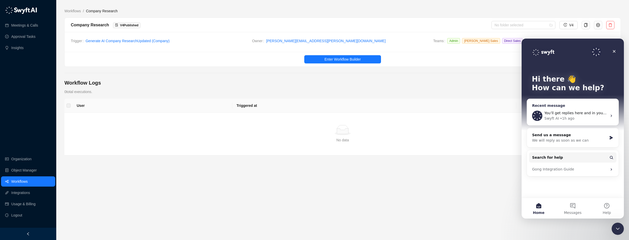
click at [583, 116] on div "You’ll get replies here and in your email: ✉️ [PERSON_NAME][EMAIL_ADDRESS][PERS…" at bounding box center [576, 113] width 63 height 5
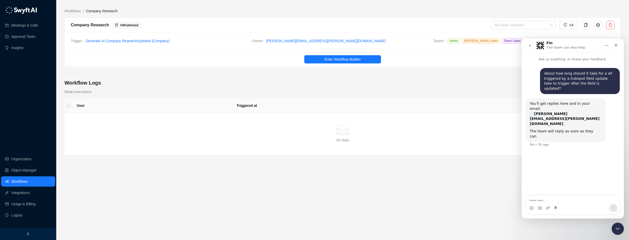
click at [515, 138] on div "No data" at bounding box center [343, 140] width 544 height 6
click at [366, 70] on main "Workflows / Company Research Company Research V 4 Published No folder selected …" at bounding box center [342, 122] width 557 height 228
click at [604, 47] on button "Home" at bounding box center [607, 46] width 10 height 10
click at [614, 45] on div "Close" at bounding box center [616, 45] width 9 height 9
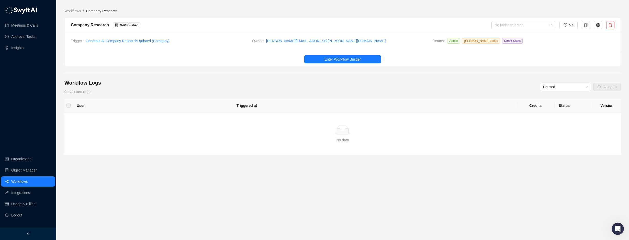
click at [127, 26] on span "V 4 Published" at bounding box center [129, 26] width 18 height 4
click at [322, 59] on button "Enter Workflow Builder" at bounding box center [342, 59] width 77 height 8
click at [597, 25] on icon "setting" at bounding box center [598, 25] width 4 height 4
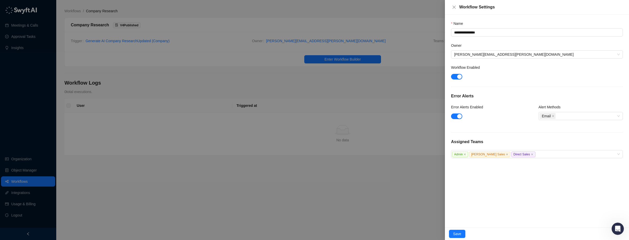
click at [532, 82] on form "**********" at bounding box center [537, 74] width 172 height 106
click at [425, 194] on div at bounding box center [314, 120] width 629 height 240
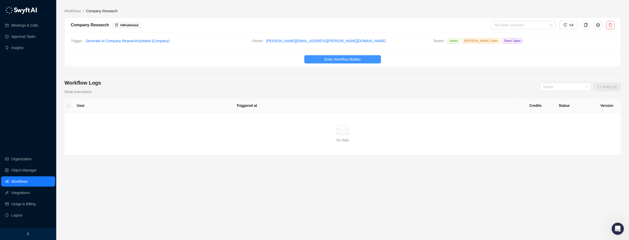
click at [344, 62] on span "Enter Workflow Builder" at bounding box center [343, 60] width 36 height 6
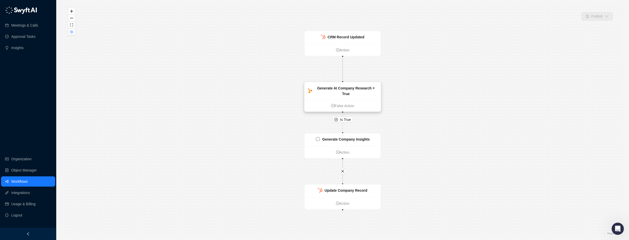
click at [348, 94] on div "Generate AI Company Research = True" at bounding box center [343, 90] width 76 height 17
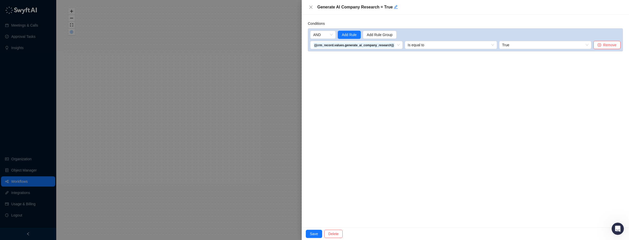
click at [163, 48] on div at bounding box center [314, 120] width 629 height 240
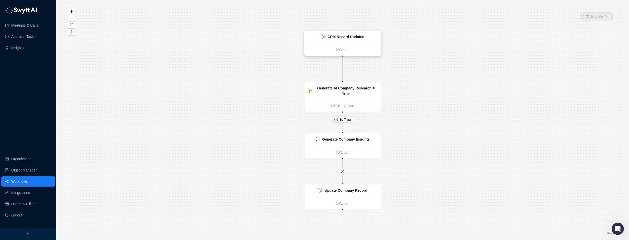
click at [360, 39] on div "CRM Record Updated" at bounding box center [346, 37] width 37 height 6
click at [357, 37] on strong "CRM Record Updated" at bounding box center [345, 37] width 37 height 4
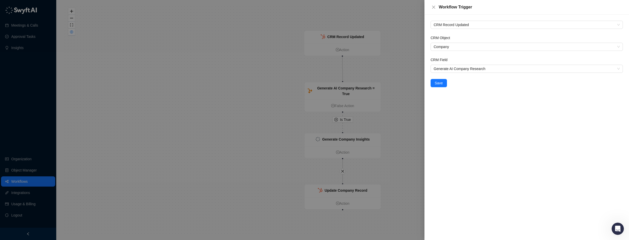
drag, startPoint x: 419, startPoint y: 13, endPoint x: 419, endPoint y: 9, distance: 4.3
click at [419, 13] on div at bounding box center [314, 120] width 629 height 240
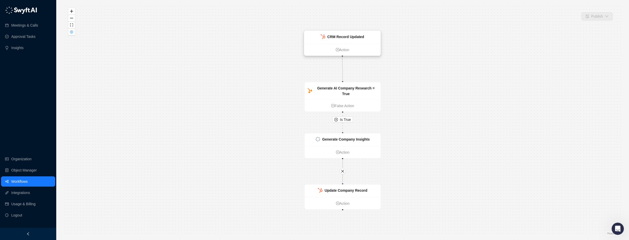
drag, startPoint x: 349, startPoint y: 47, endPoint x: 349, endPoint y: 42, distance: 5.1
click at [349, 47] on link "Action" at bounding box center [342, 50] width 76 height 6
click at [349, 37] on strong "CRM Record Updated" at bounding box center [345, 37] width 37 height 4
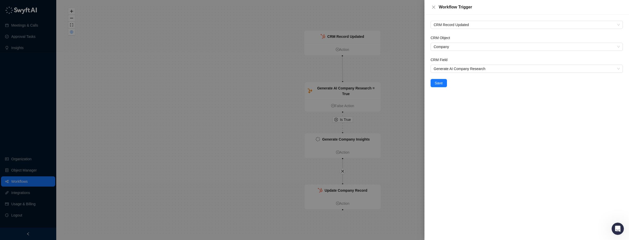
click at [343, 43] on div at bounding box center [314, 120] width 629 height 240
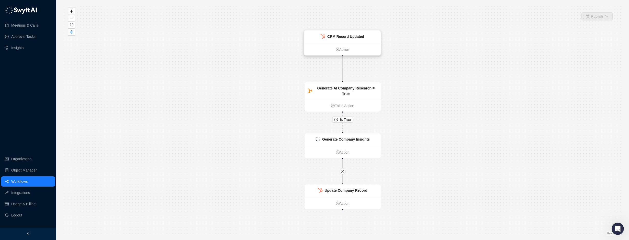
click at [346, 36] on strong "CRM Record Updated" at bounding box center [345, 37] width 37 height 4
click at [345, 40] on div "CRM Record Updated" at bounding box center [342, 37] width 76 height 13
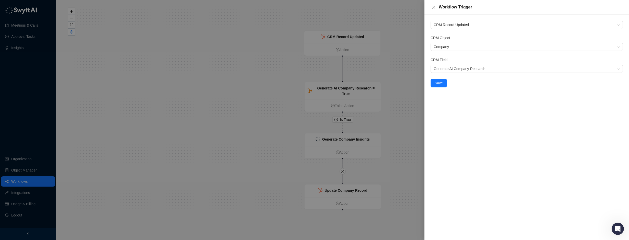
click at [344, 50] on div at bounding box center [314, 120] width 629 height 240
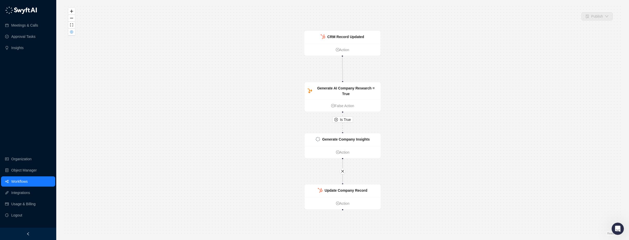
click at [344, 51] on link "Action" at bounding box center [342, 50] width 76 height 6
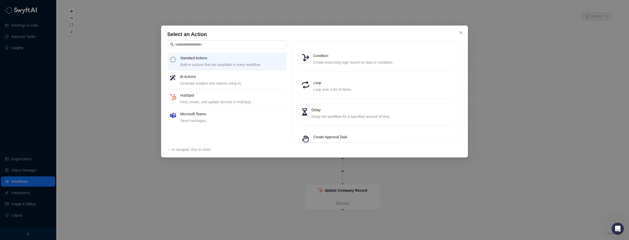
drag, startPoint x: 457, startPoint y: 33, endPoint x: 462, endPoint y: 32, distance: 5.2
click at [457, 33] on span "Close" at bounding box center [461, 33] width 8 height 4
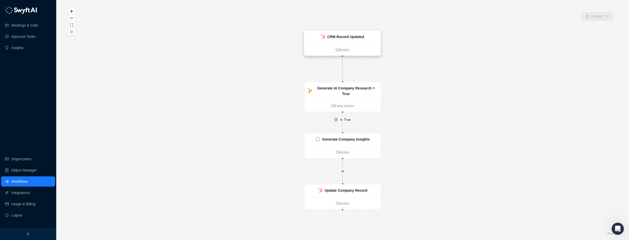
click at [359, 41] on div "CRM Record Updated" at bounding box center [342, 37] width 76 height 13
